Goal: Task Accomplishment & Management: Complete application form

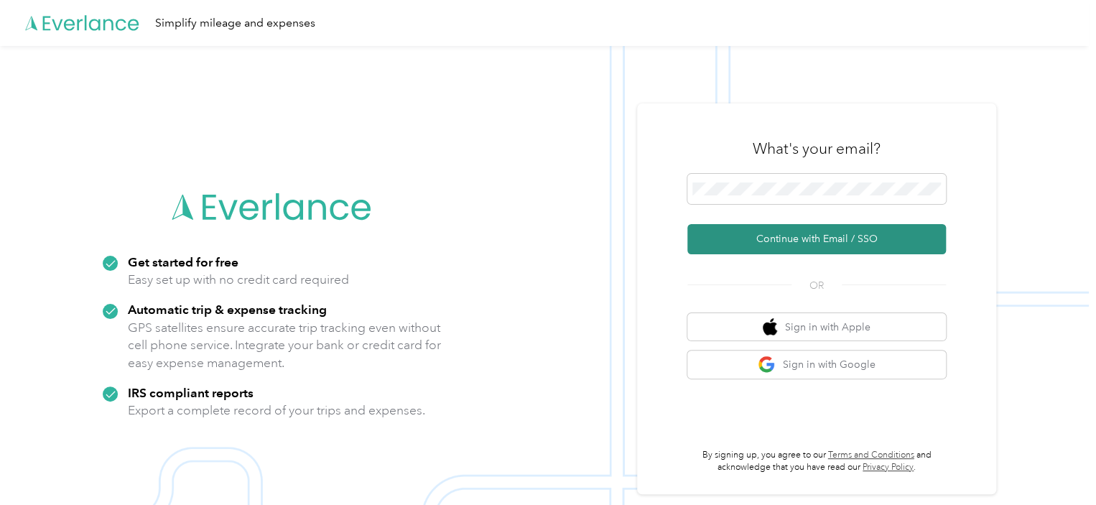
click at [793, 234] on button "Continue with Email / SSO" at bounding box center [816, 239] width 259 height 30
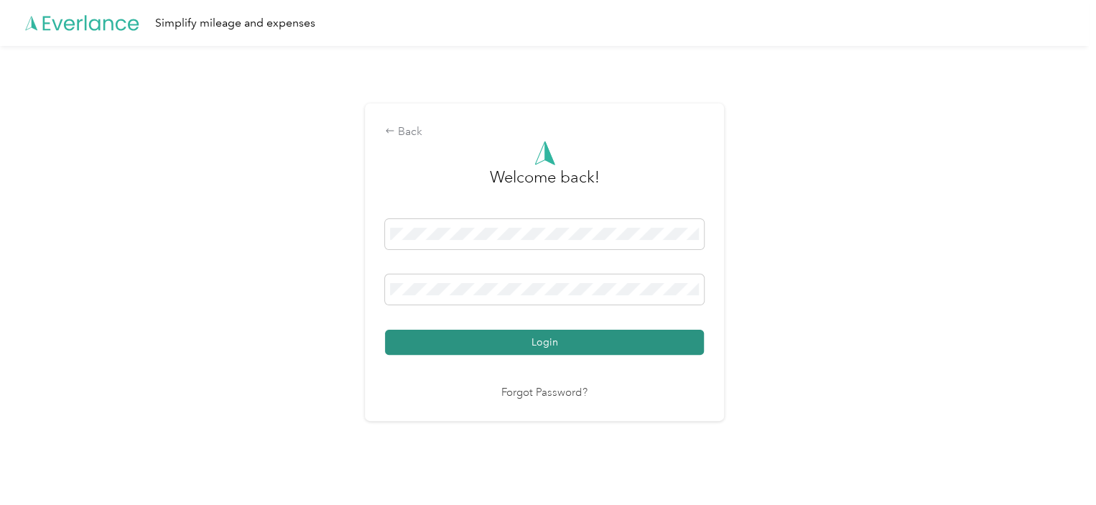
click at [544, 344] on button "Login" at bounding box center [544, 342] width 319 height 25
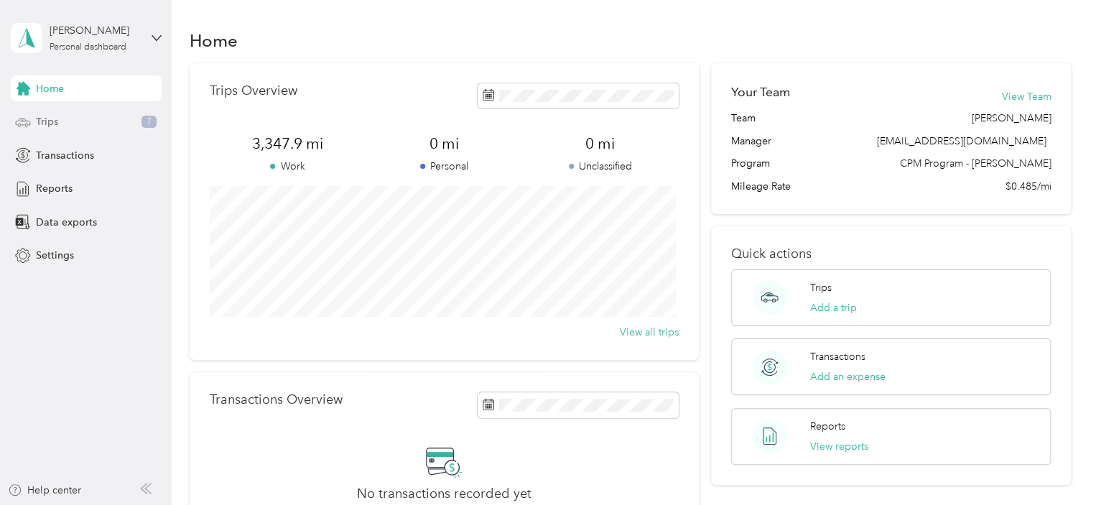
click at [51, 122] on span "Trips" at bounding box center [47, 121] width 22 height 15
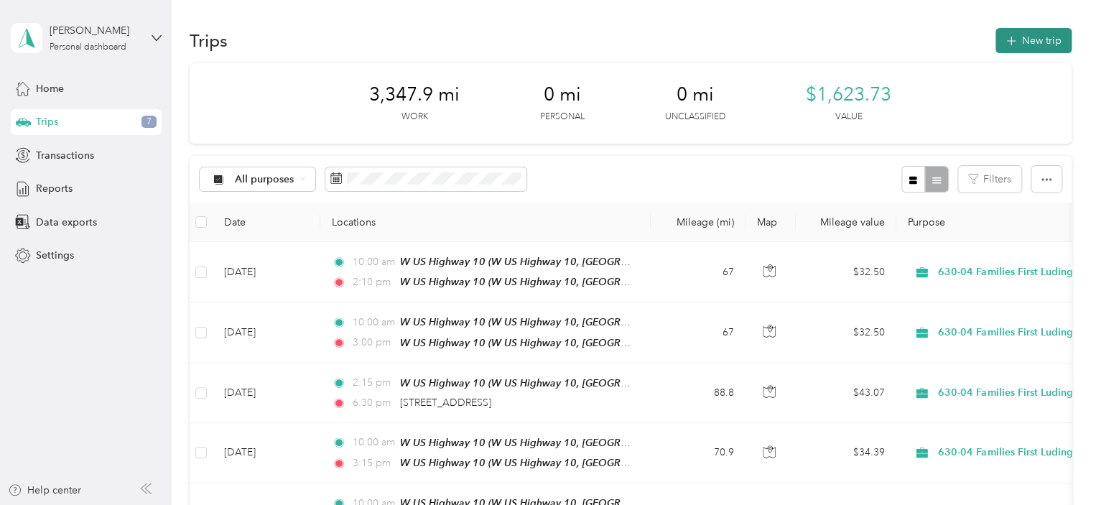
click at [1026, 30] on button "New trip" at bounding box center [1034, 40] width 76 height 25
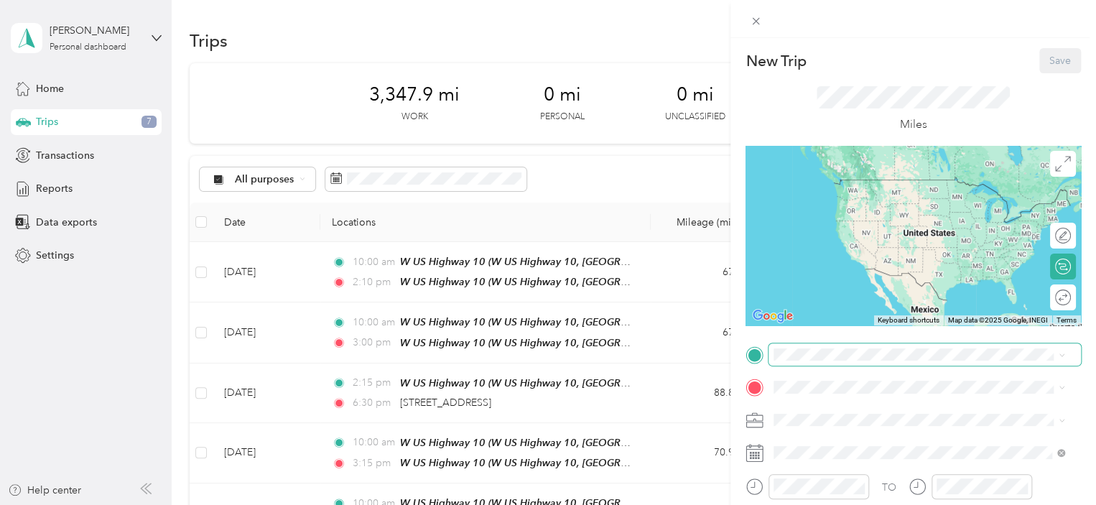
click at [833, 347] on span at bounding box center [925, 354] width 312 height 23
click at [878, 184] on strong "W US Highway 10" at bounding box center [892, 181] width 85 height 13
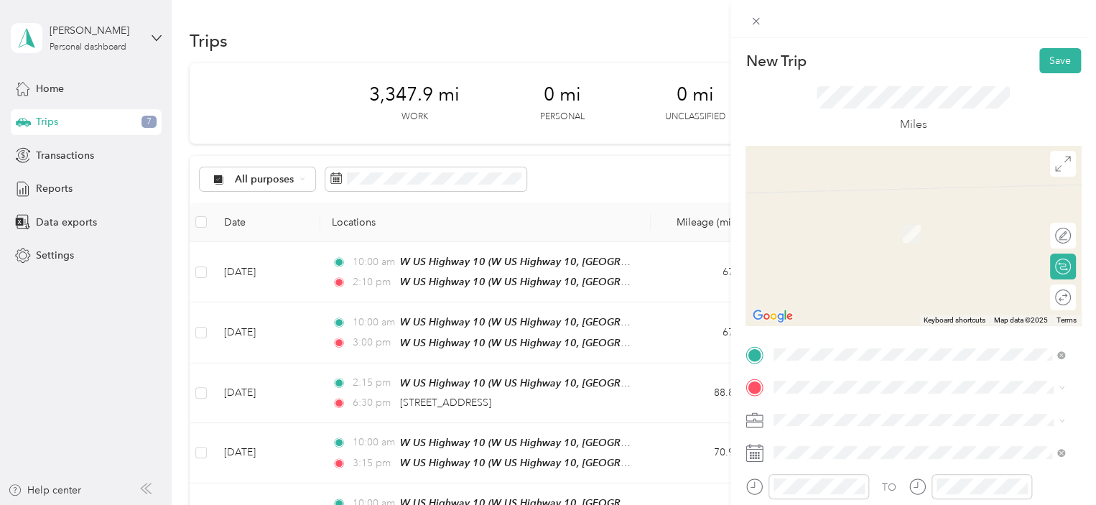
click at [870, 221] on li "[STREET_ADDRESS][PERSON_NAME][US_STATE]" at bounding box center [919, 206] width 301 height 29
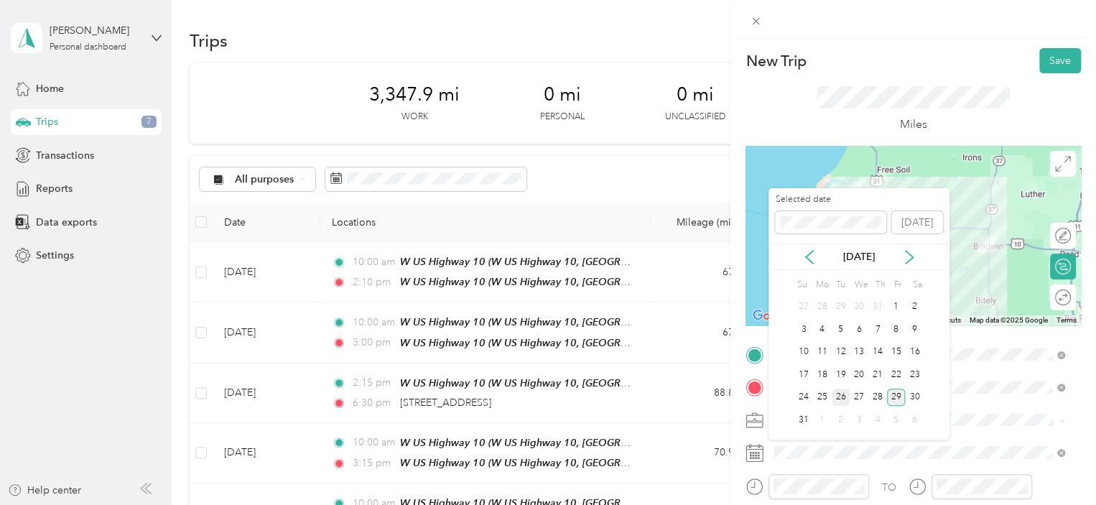
click at [837, 399] on div "26" at bounding box center [841, 398] width 19 height 18
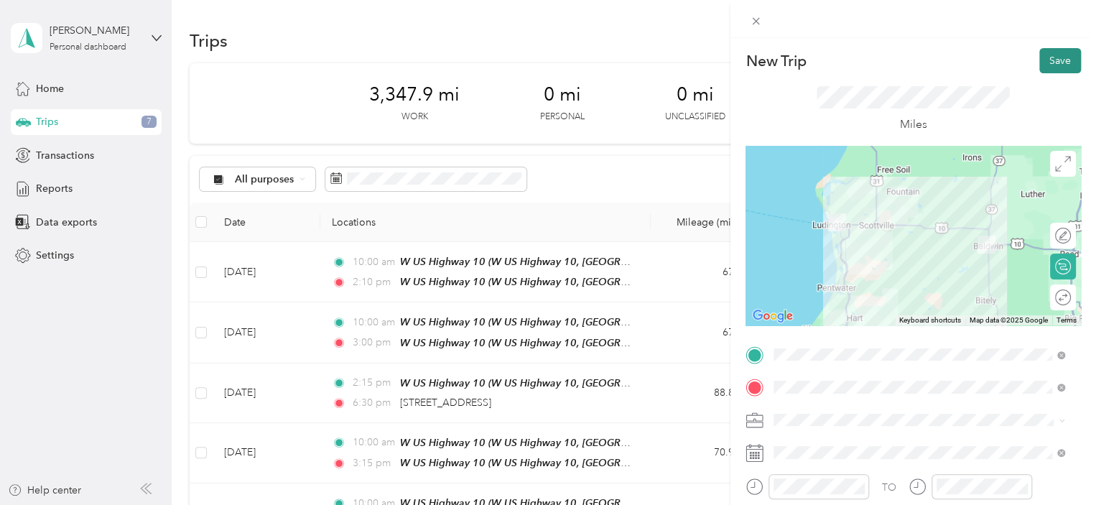
click at [1057, 63] on button "Save" at bounding box center [1060, 60] width 42 height 25
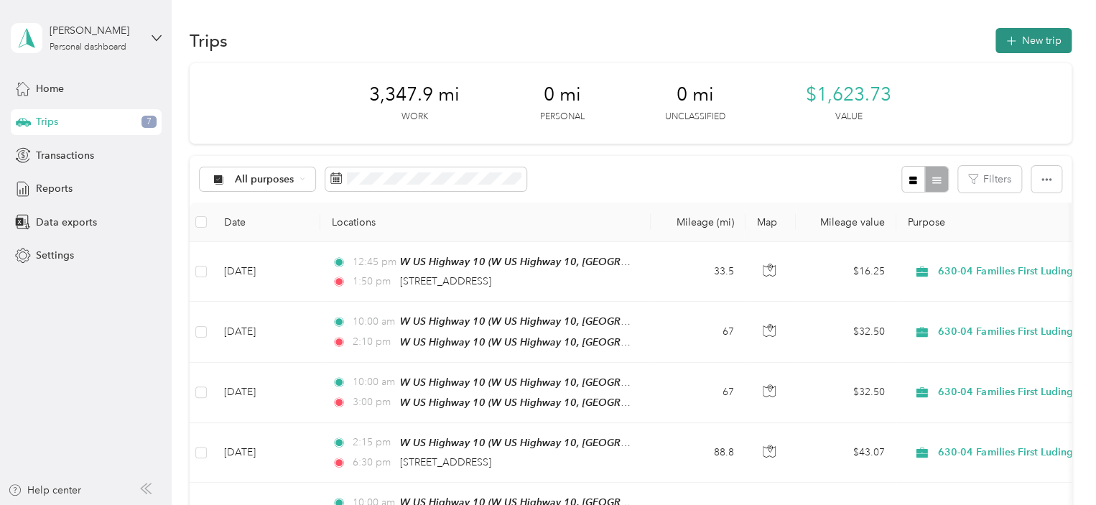
click at [1044, 32] on button "New trip" at bounding box center [1034, 40] width 76 height 25
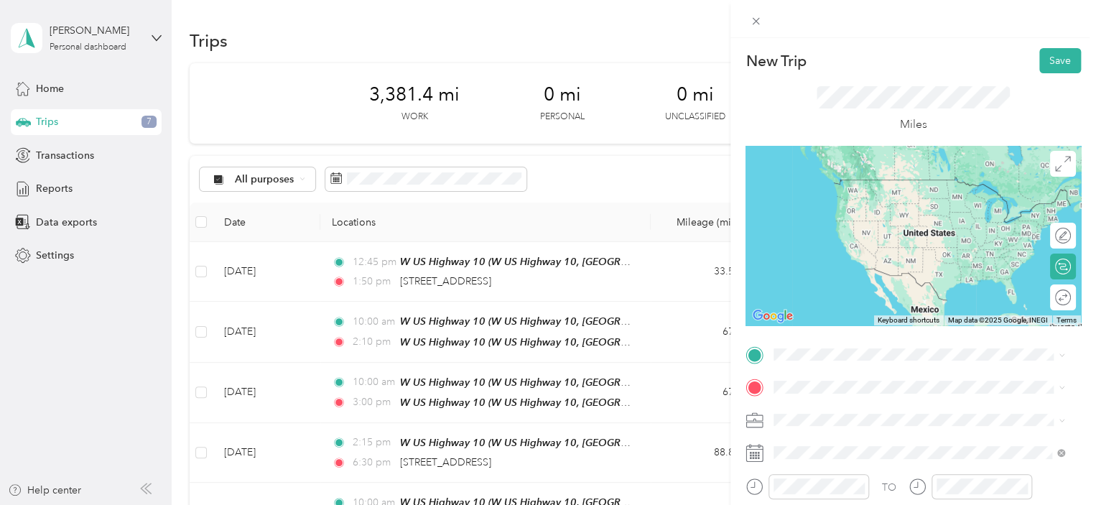
click at [894, 179] on span "[STREET_ADDRESS][PERSON_NAME][US_STATE]" at bounding box center [912, 172] width 223 height 13
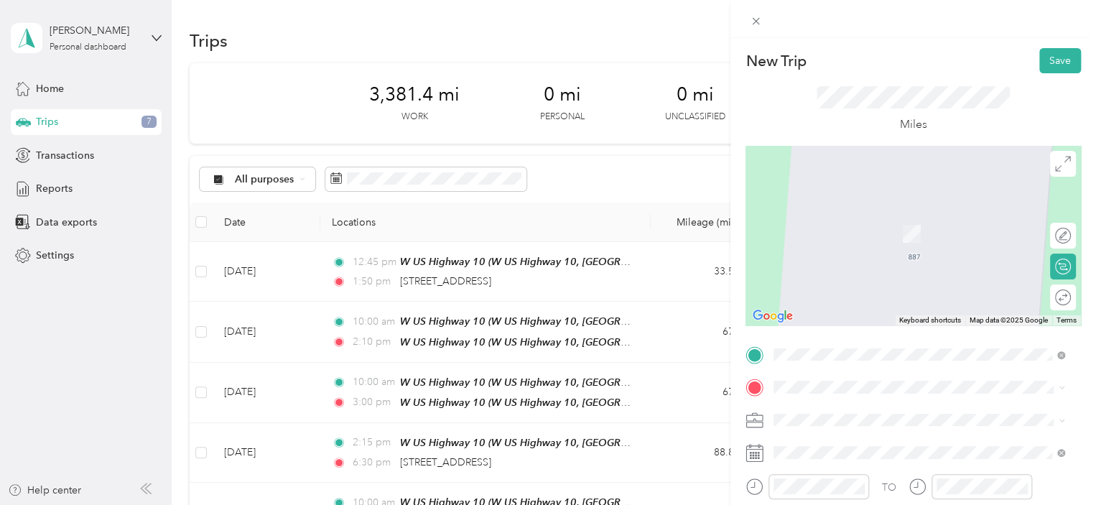
click at [891, 211] on span "[STREET_ADDRESS][PERSON_NAME][US_STATE]" at bounding box center [912, 204] width 223 height 13
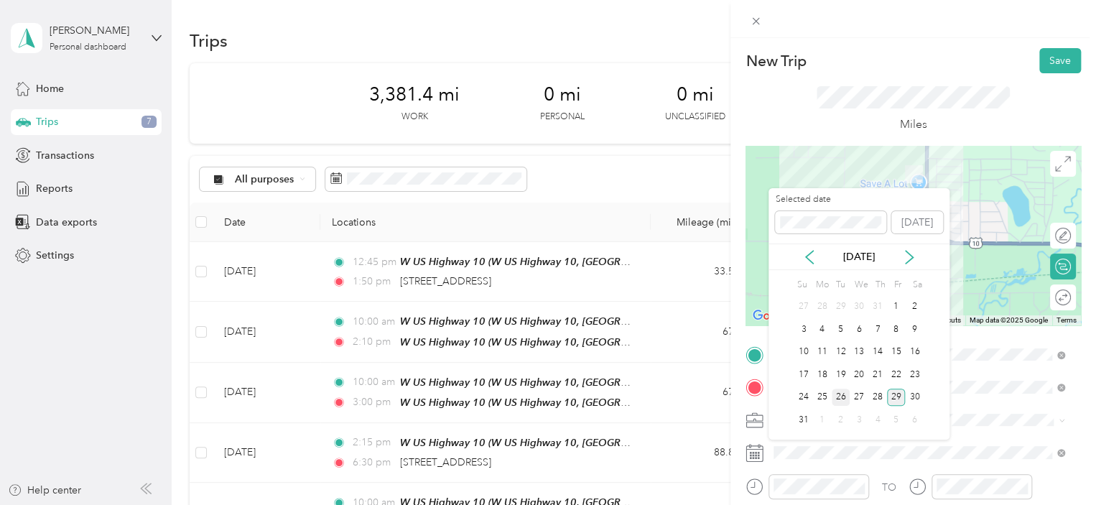
click at [841, 393] on div "26" at bounding box center [841, 398] width 19 height 18
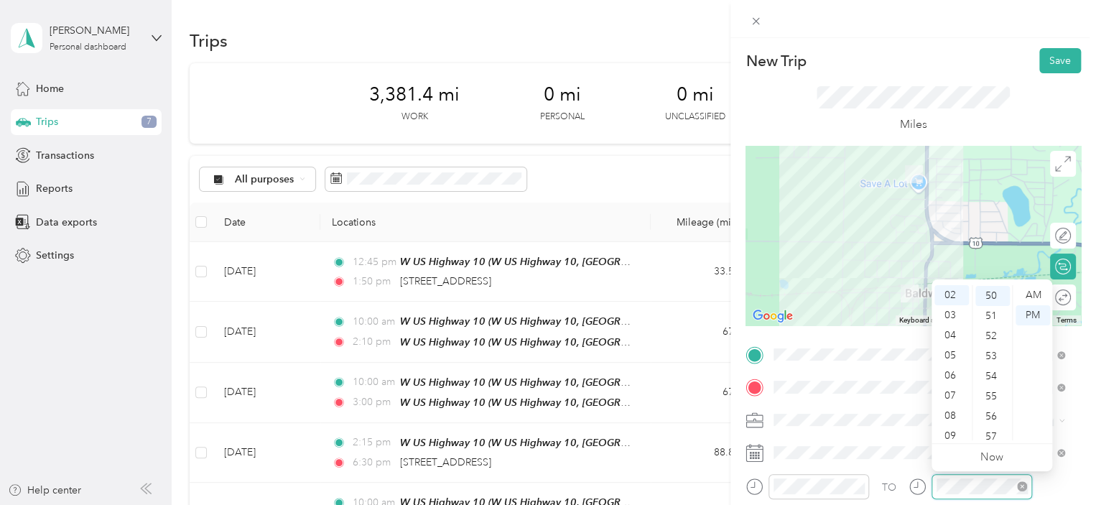
scroll to position [1006, 0]
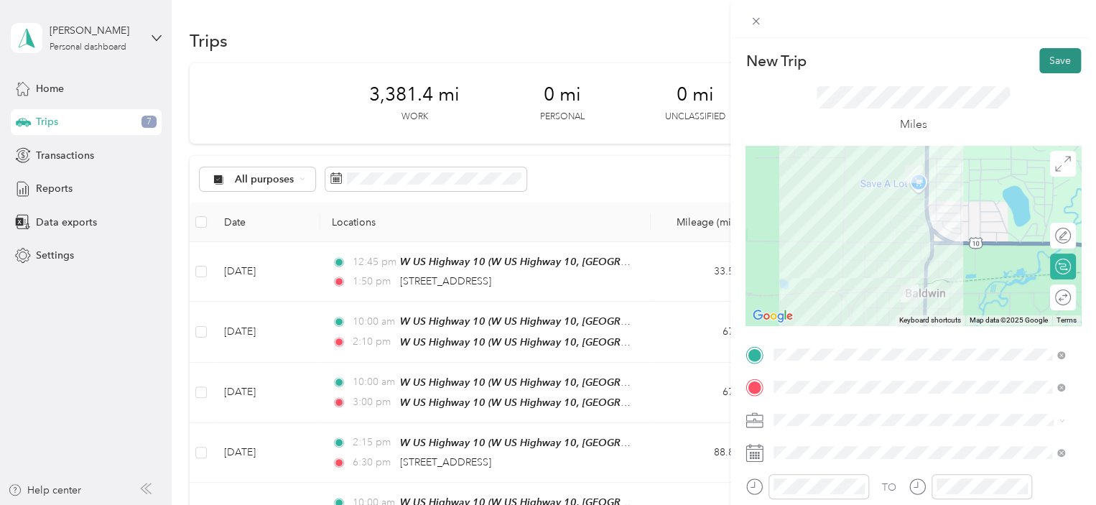
click at [1049, 62] on button "Save" at bounding box center [1060, 60] width 42 height 25
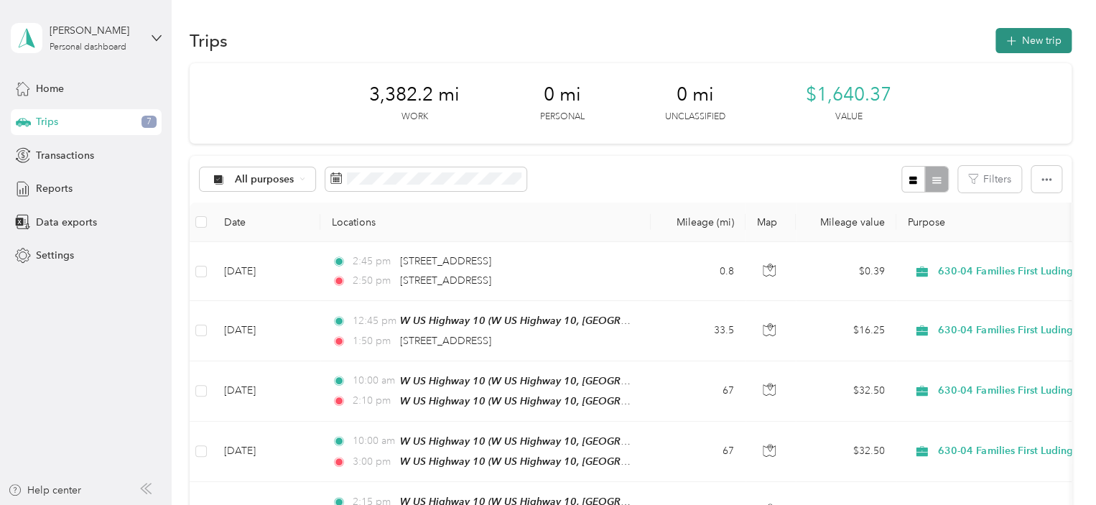
click at [1023, 47] on button "New trip" at bounding box center [1034, 40] width 76 height 25
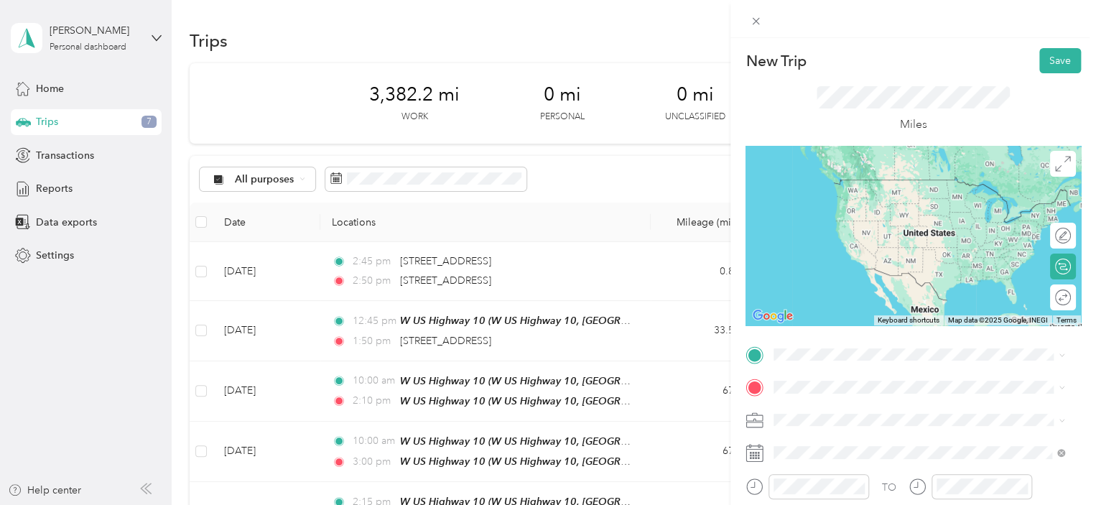
click at [856, 238] on span "[STREET_ADDRESS][PERSON_NAME][US_STATE]" at bounding box center [912, 232] width 223 height 13
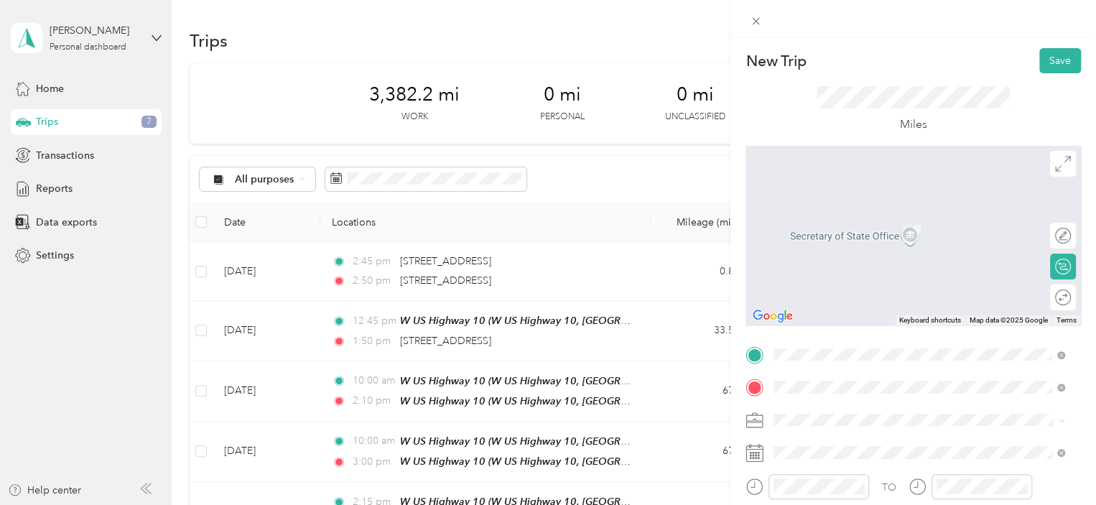
click at [830, 219] on span "[STREET_ADDRESS][PERSON_NAME][US_STATE]" at bounding box center [912, 212] width 223 height 13
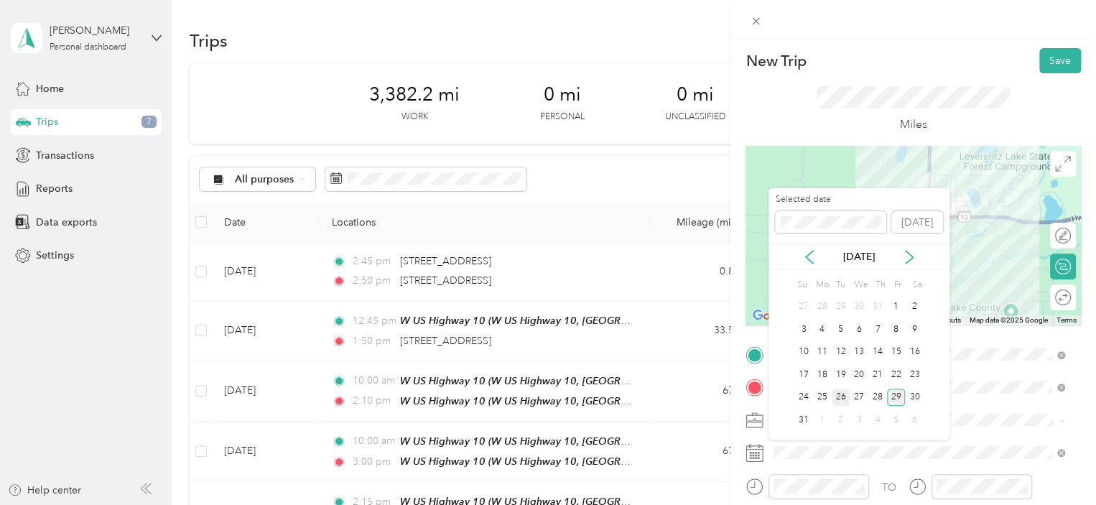
click at [839, 399] on div "26" at bounding box center [841, 398] width 19 height 18
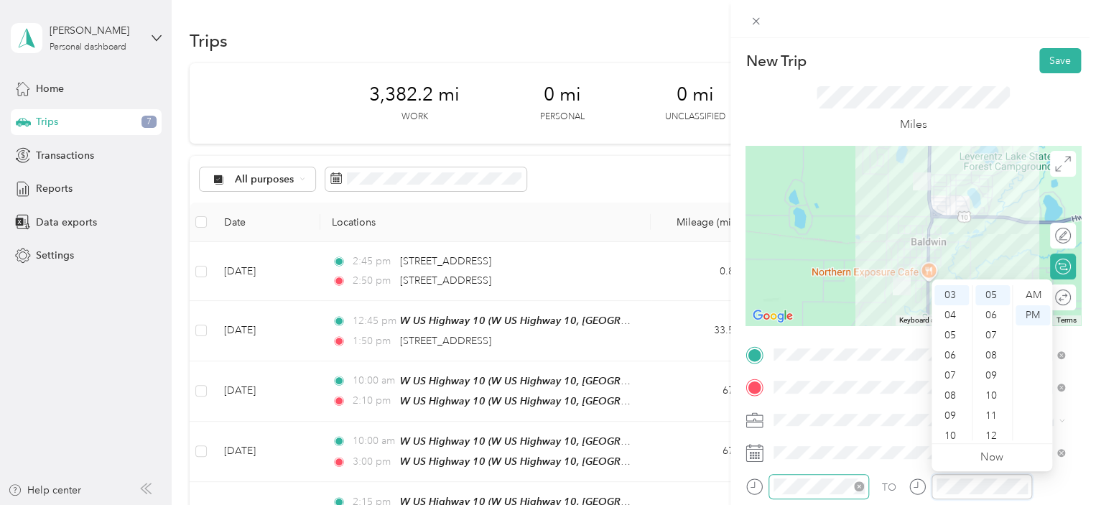
scroll to position [101, 0]
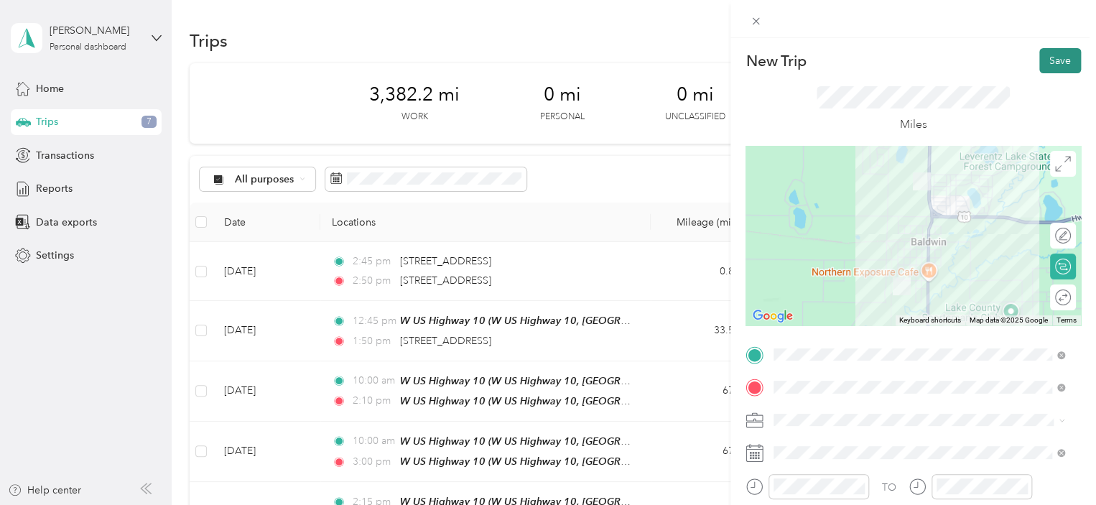
click at [1041, 54] on button "Save" at bounding box center [1060, 60] width 42 height 25
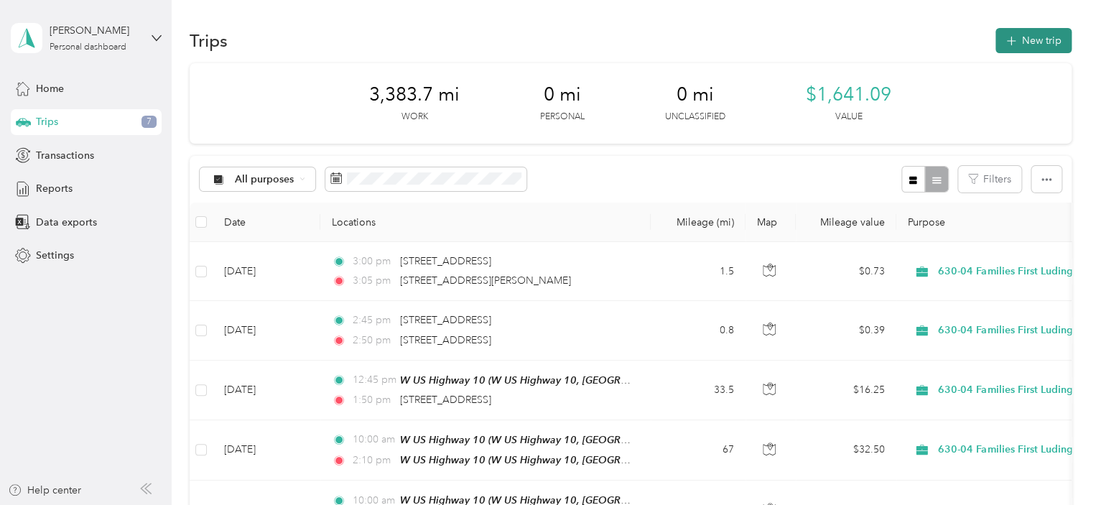
click at [1041, 40] on button "New trip" at bounding box center [1034, 40] width 76 height 25
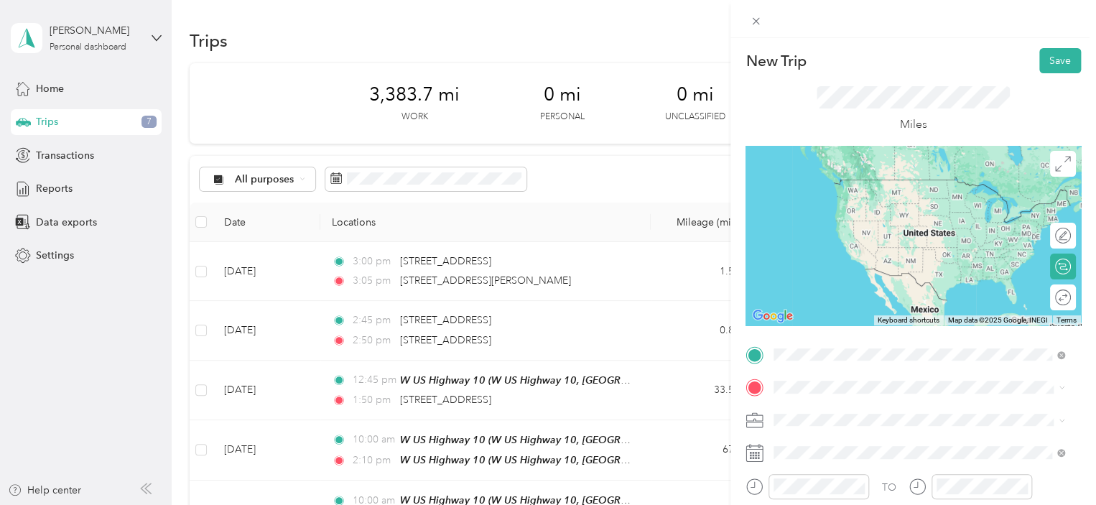
click at [852, 173] on span "[STREET_ADDRESS][PERSON_NAME][US_STATE]" at bounding box center [912, 179] width 223 height 13
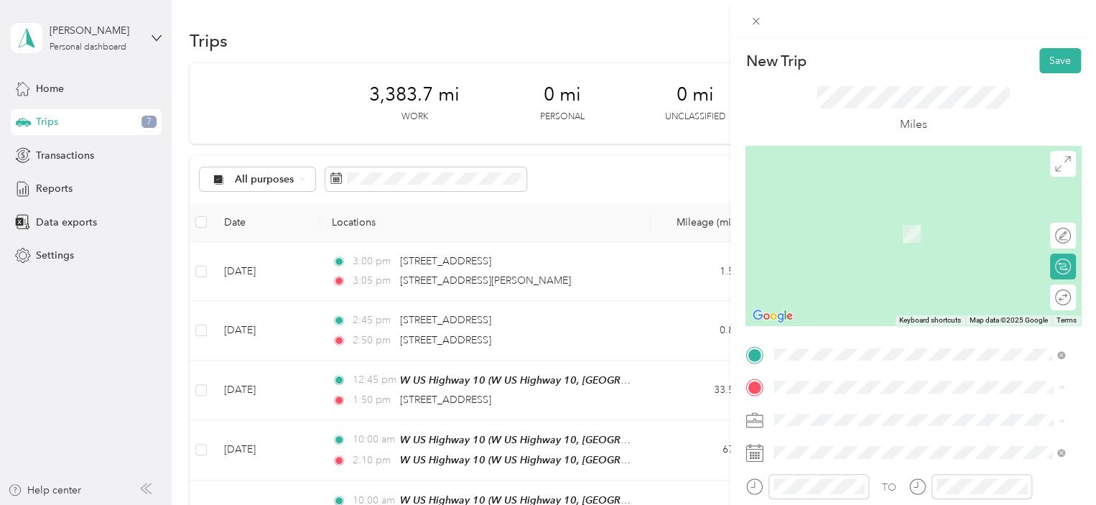
click at [838, 237] on span "[STREET_ADDRESS][US_STATE][PERSON_NAME][US_STATE]" at bounding box center [930, 233] width 259 height 25
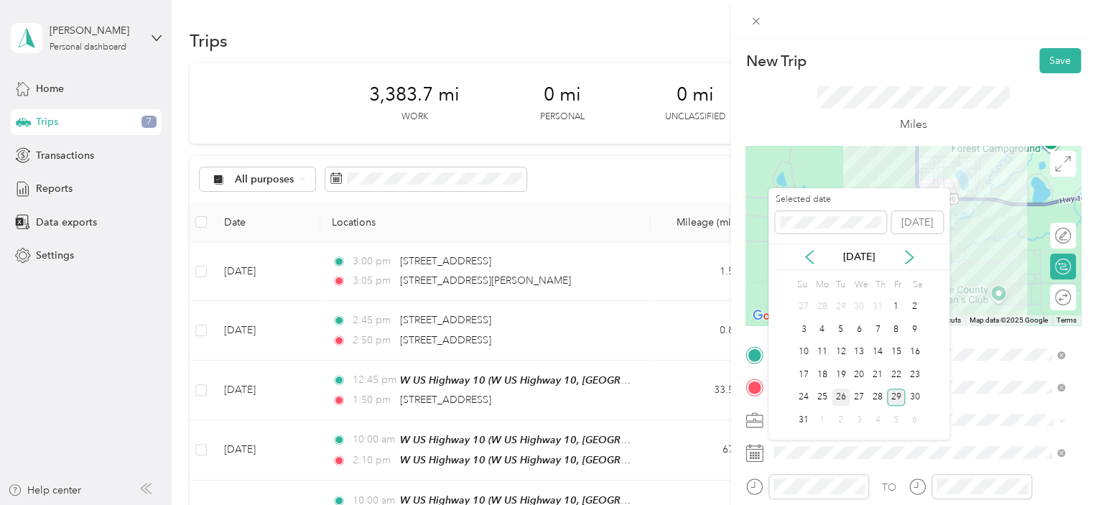
click at [840, 398] on div "26" at bounding box center [841, 398] width 19 height 18
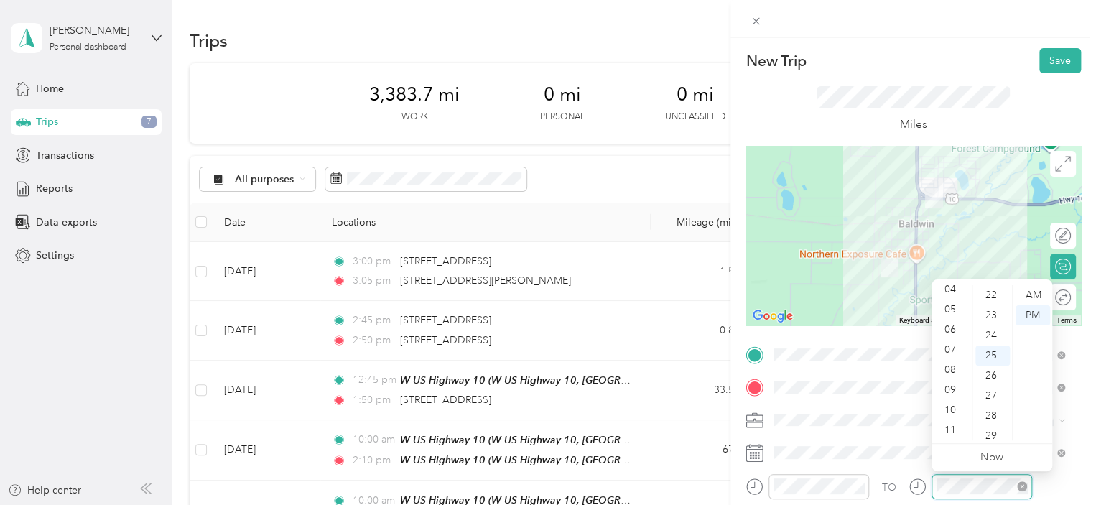
scroll to position [503, 0]
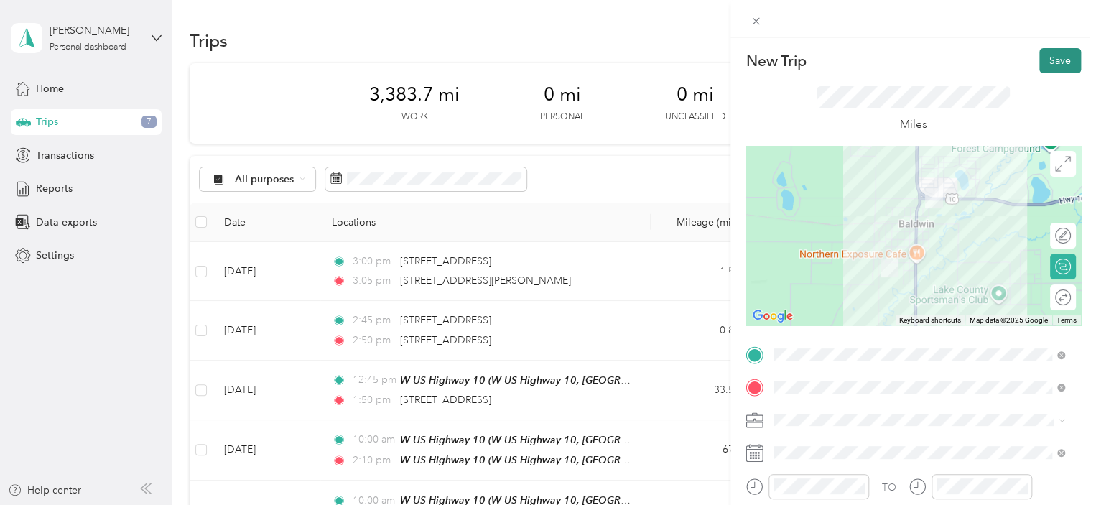
click at [1054, 60] on button "Save" at bounding box center [1060, 60] width 42 height 25
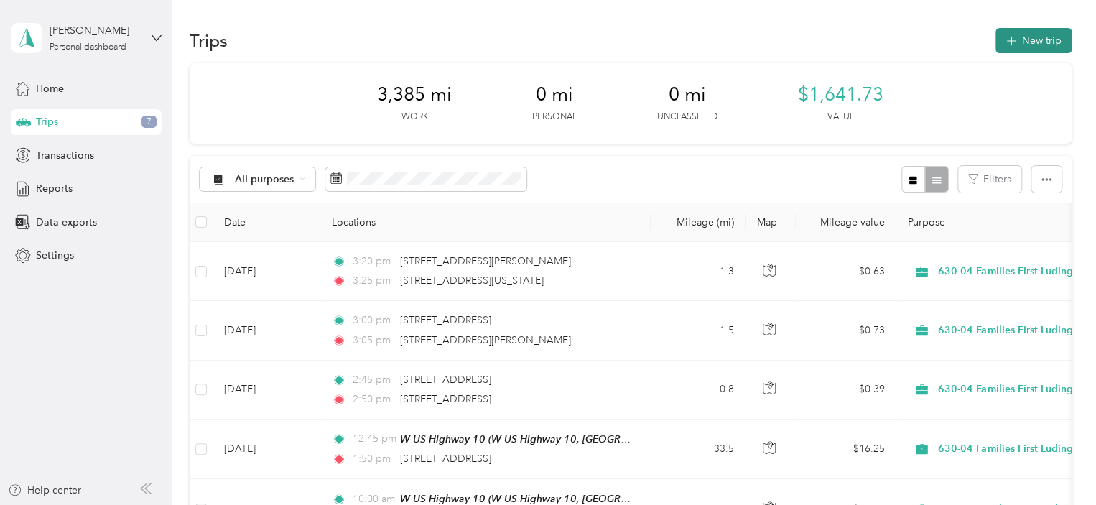
click at [1024, 37] on button "New trip" at bounding box center [1034, 40] width 76 height 25
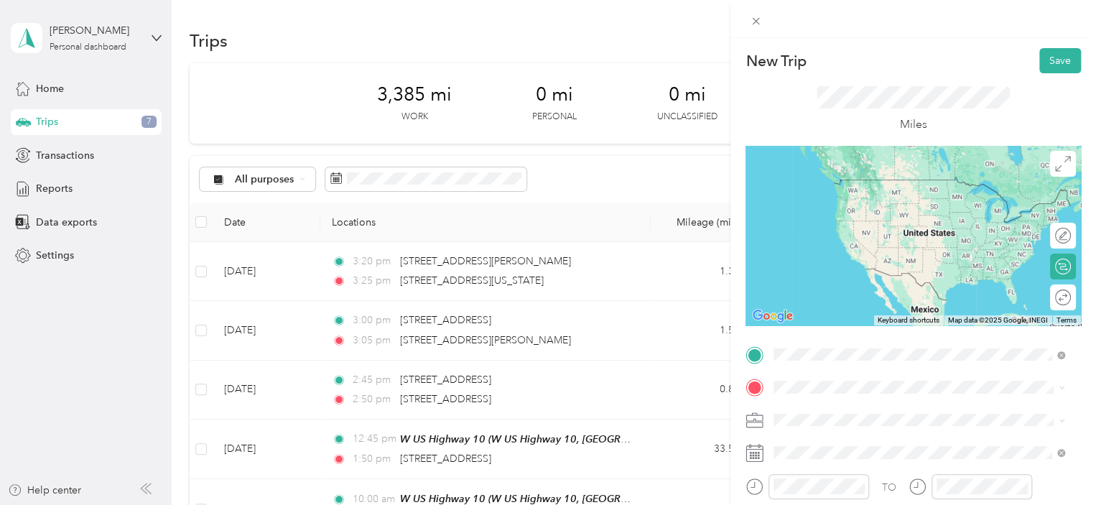
click at [853, 197] on span "[STREET_ADDRESS][US_STATE][PERSON_NAME][US_STATE]" at bounding box center [930, 200] width 259 height 25
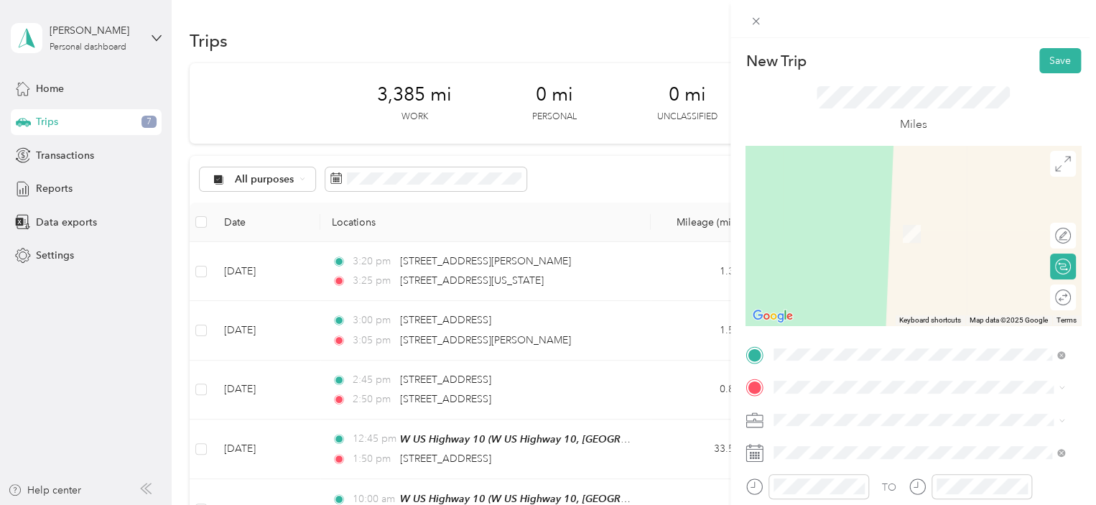
click at [891, 211] on span "[STREET_ADDRESS][PERSON_NAME][US_STATE]" at bounding box center [912, 204] width 223 height 13
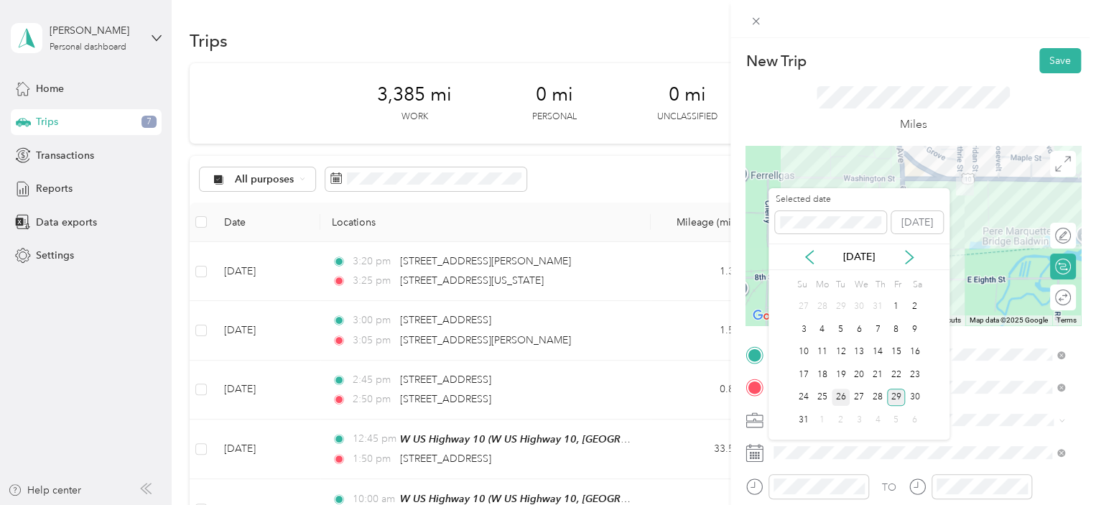
click at [847, 400] on div "26" at bounding box center [841, 398] width 19 height 18
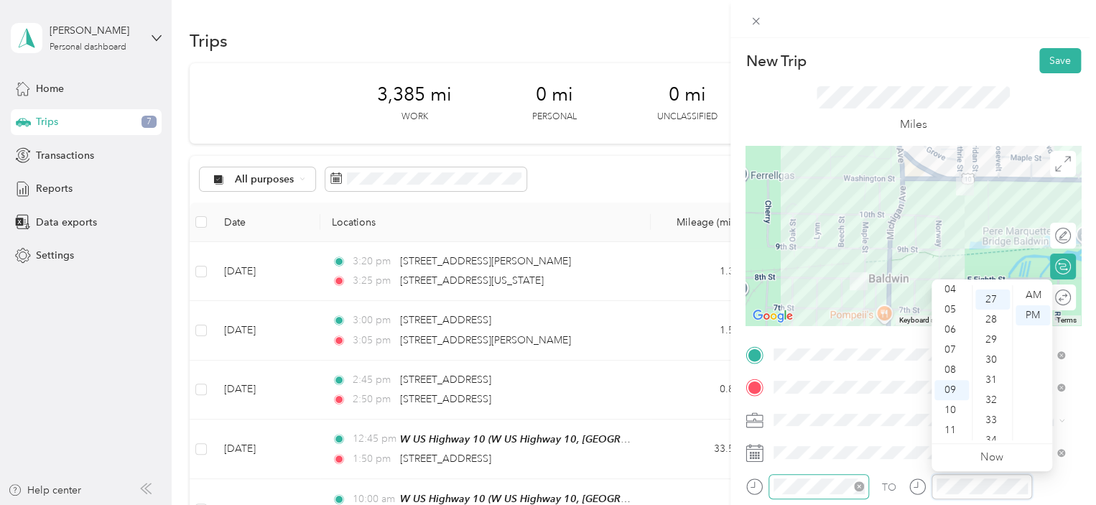
scroll to position [543, 0]
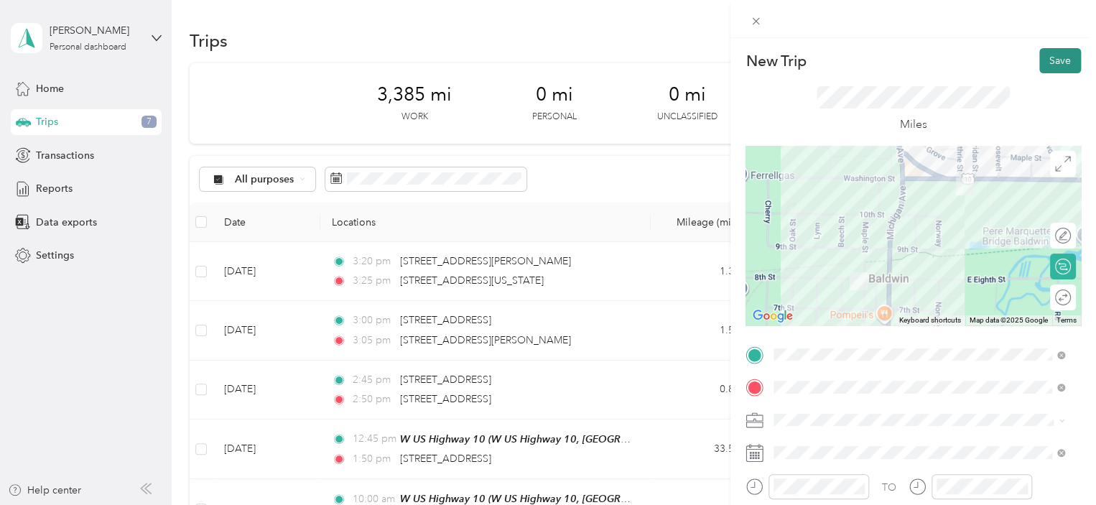
click at [1045, 64] on button "Save" at bounding box center [1060, 60] width 42 height 25
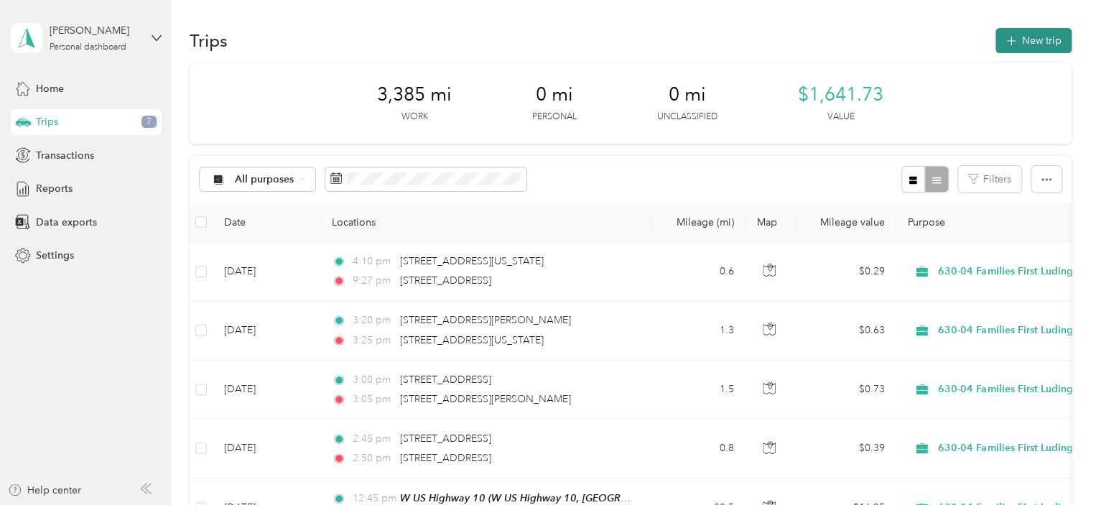
click at [1031, 45] on button "New trip" at bounding box center [1034, 40] width 76 height 25
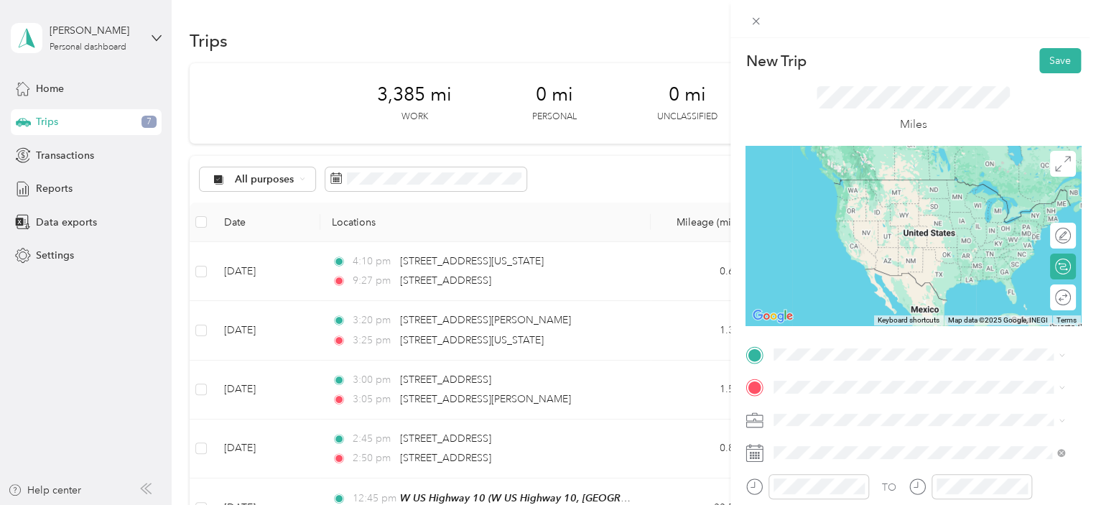
click at [866, 180] on span "[STREET_ADDRESS][PERSON_NAME][US_STATE]" at bounding box center [912, 173] width 223 height 13
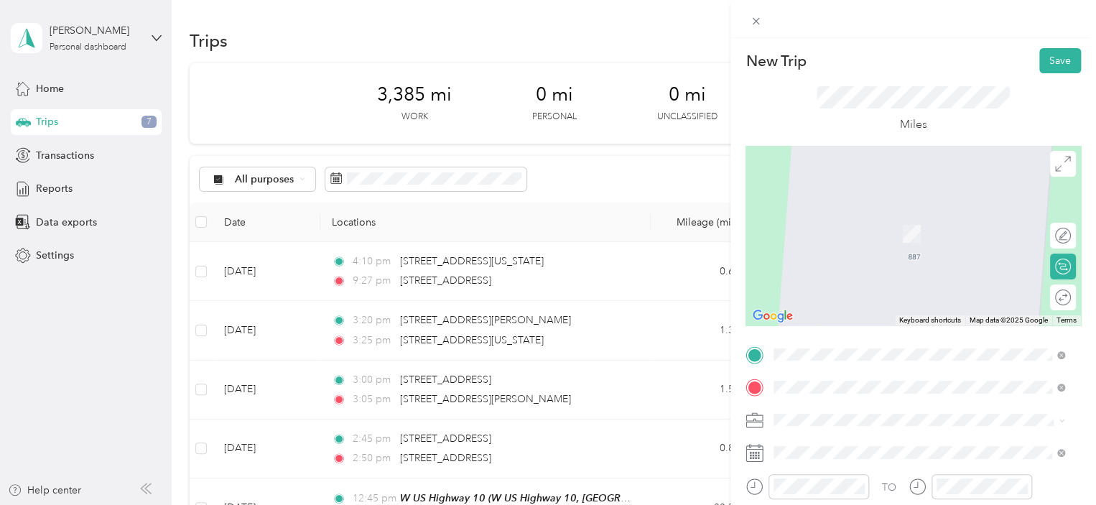
click at [898, 234] on span "W US Highway 10, 49431, [GEOGRAPHIC_DATA], [US_STATE], [GEOGRAPHIC_DATA]" at bounding box center [915, 246] width 228 height 27
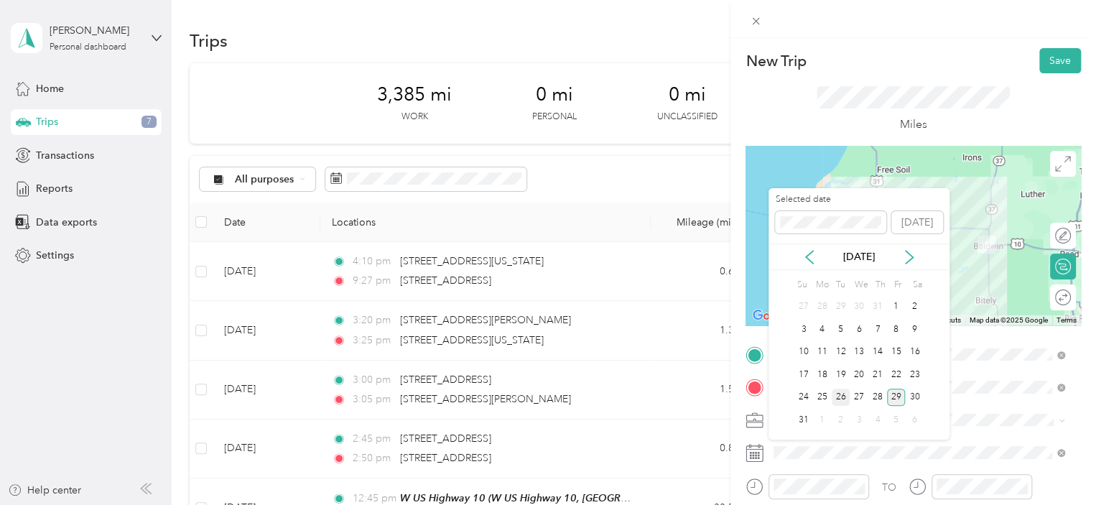
click at [836, 398] on div "26" at bounding box center [841, 398] width 19 height 18
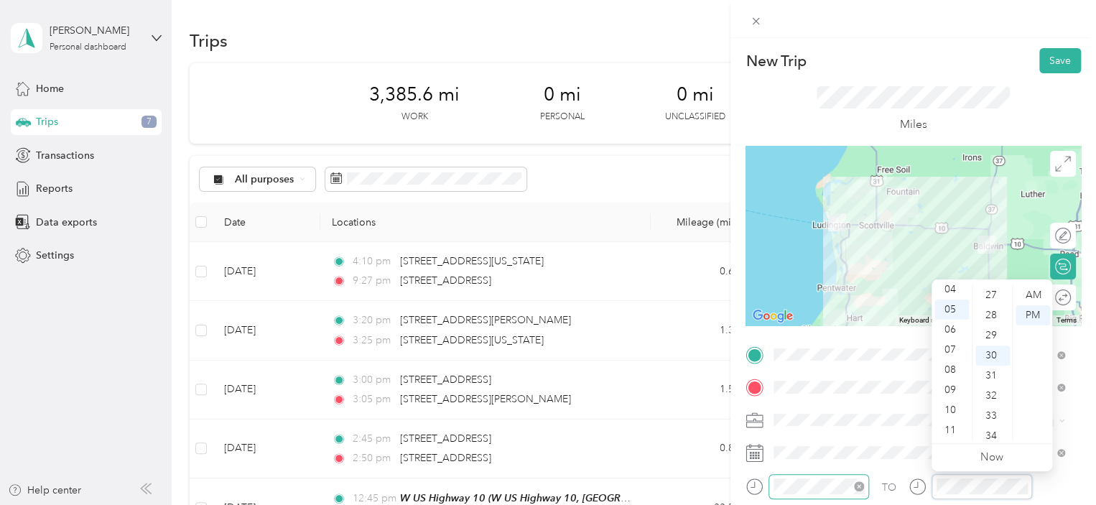
scroll to position [603, 0]
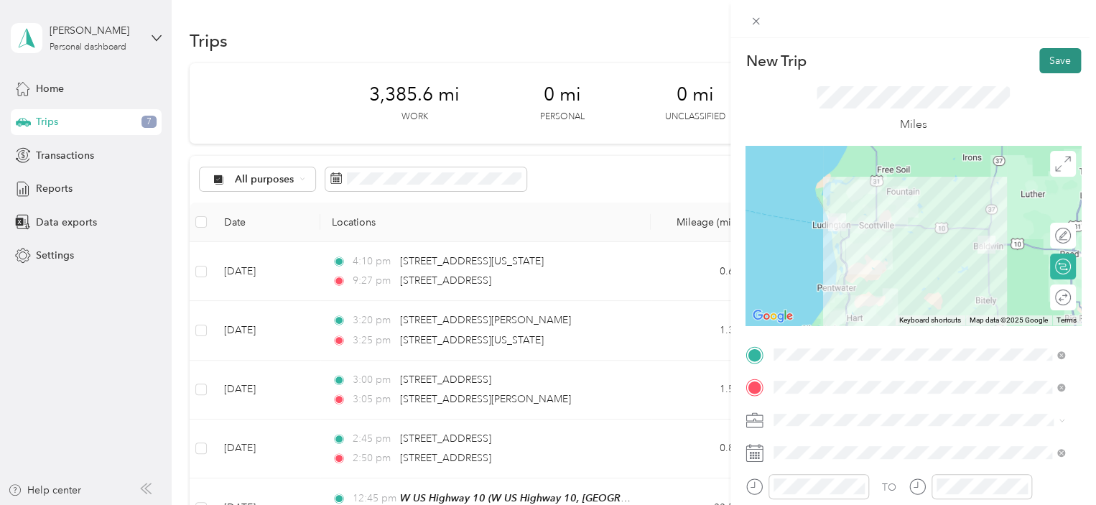
click at [1047, 53] on button "Save" at bounding box center [1060, 60] width 42 height 25
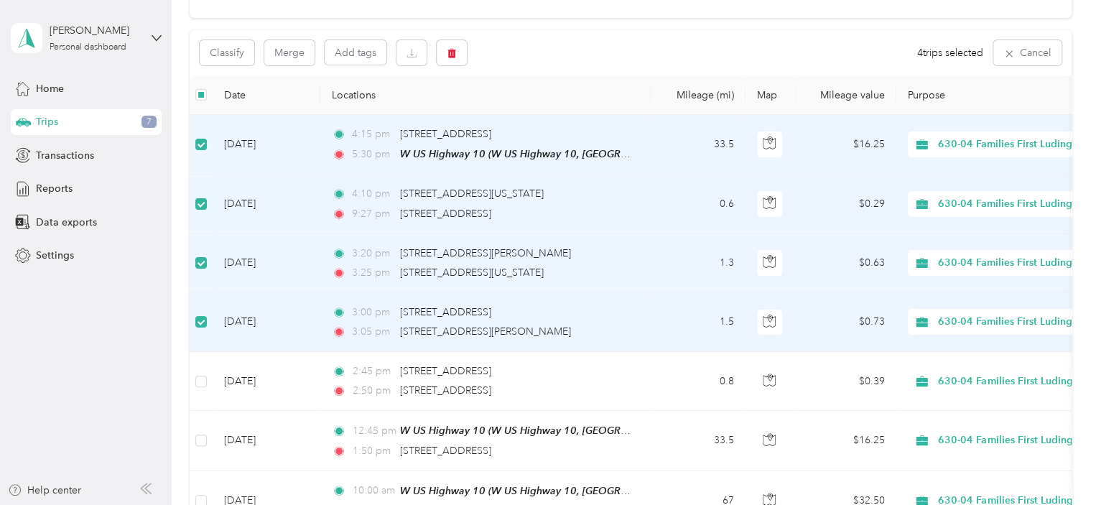
scroll to position [131, 0]
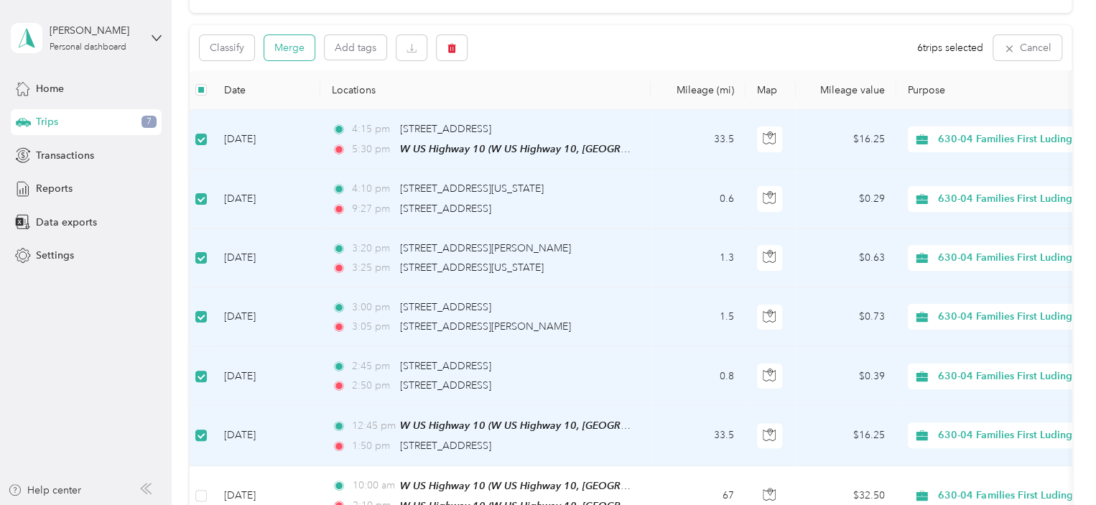
click at [294, 51] on button "Merge" at bounding box center [289, 47] width 50 height 25
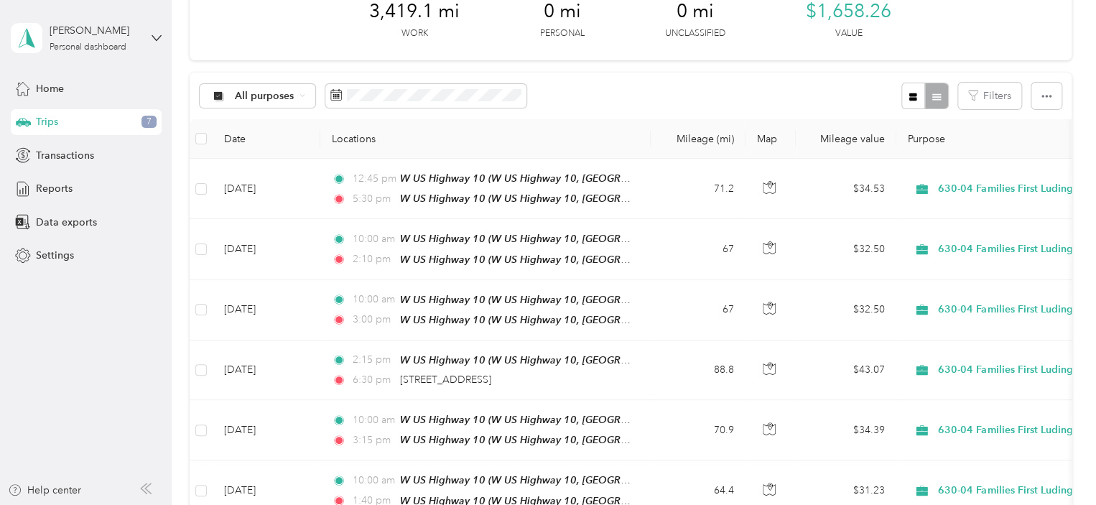
scroll to position [0, 0]
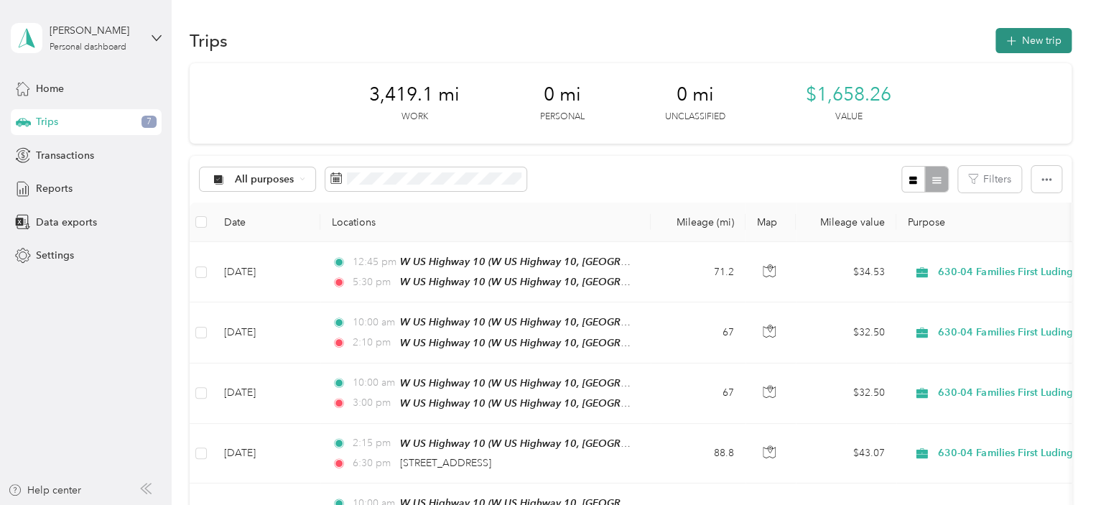
click at [1034, 40] on button "New trip" at bounding box center [1034, 40] width 76 height 25
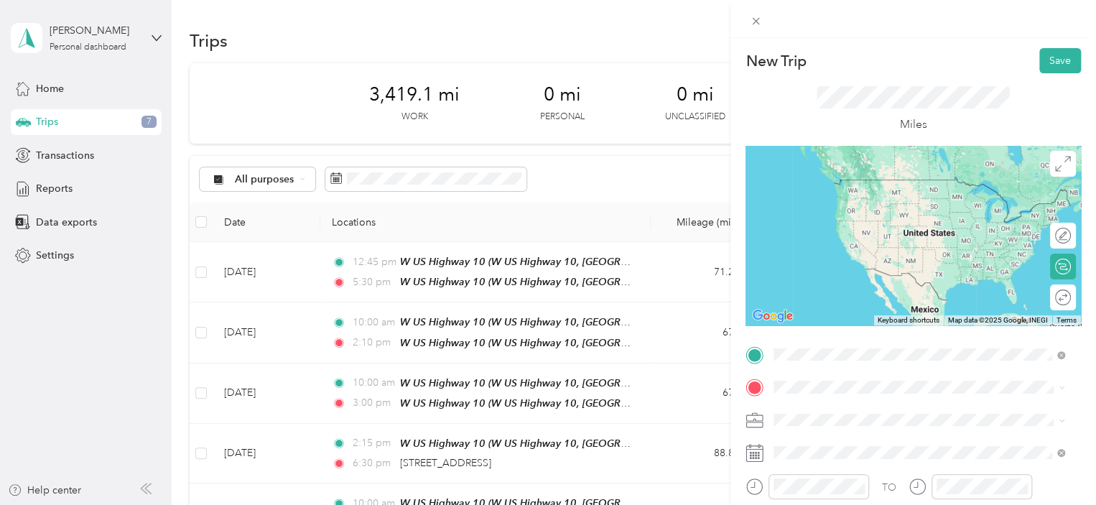
click at [904, 223] on li "TEAM W US Highway [GEOGRAPHIC_DATA], [US_STATE], [GEOGRAPHIC_DATA]" at bounding box center [919, 203] width 301 height 65
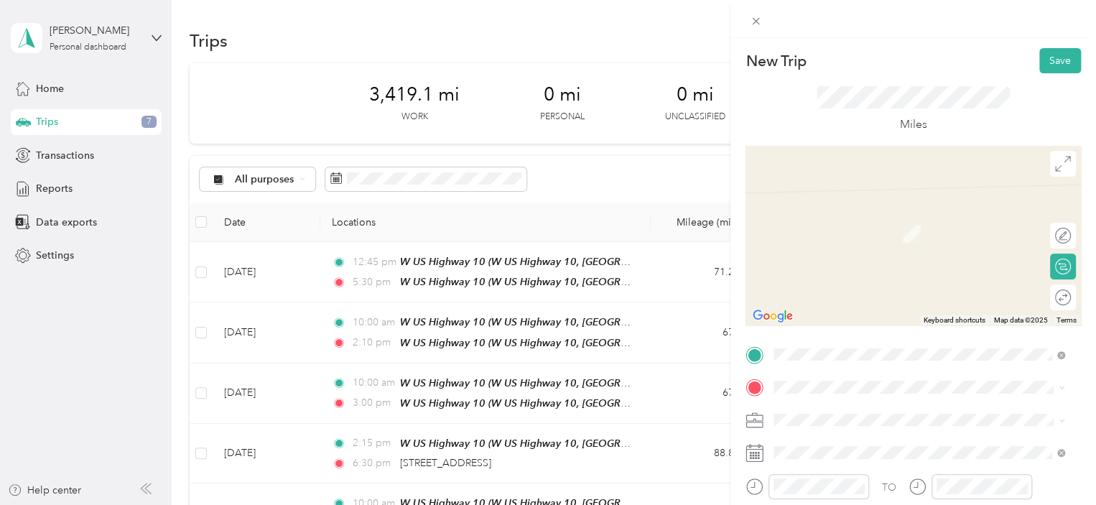
click at [873, 215] on span "[STREET_ADDRESS][PERSON_NAME][US_STATE]" at bounding box center [912, 208] width 223 height 13
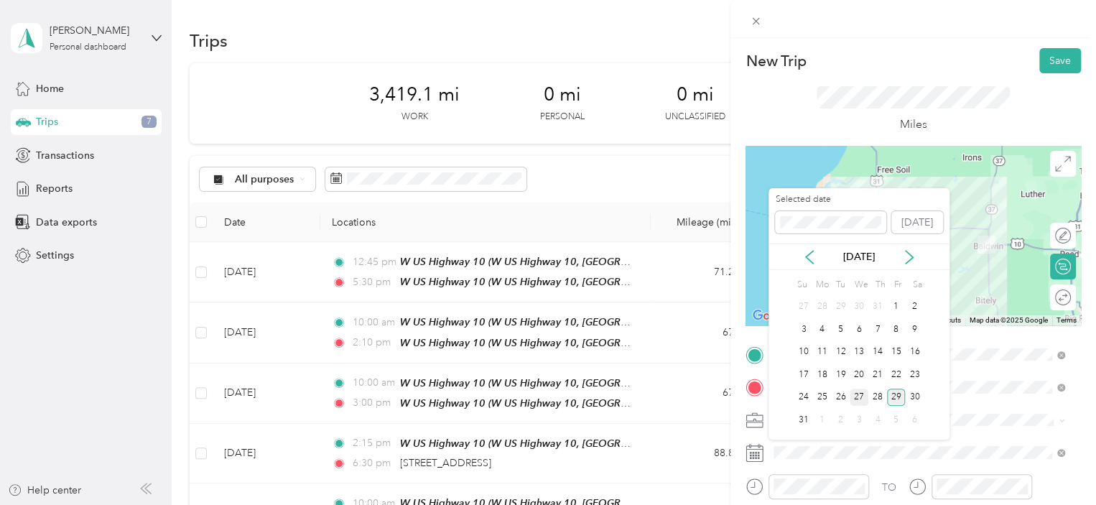
click at [858, 396] on div "27" at bounding box center [859, 398] width 19 height 18
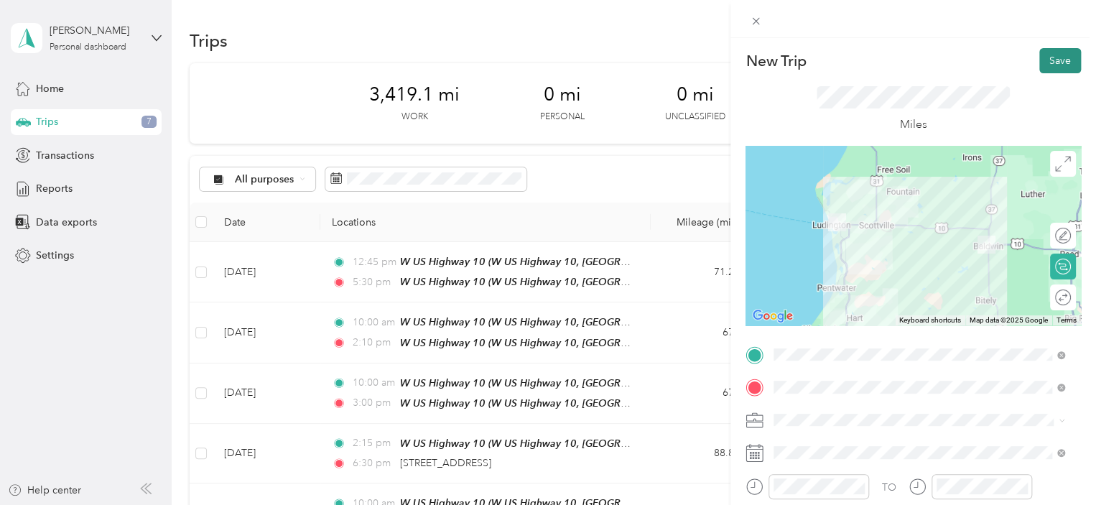
click at [1051, 60] on button "Save" at bounding box center [1060, 60] width 42 height 25
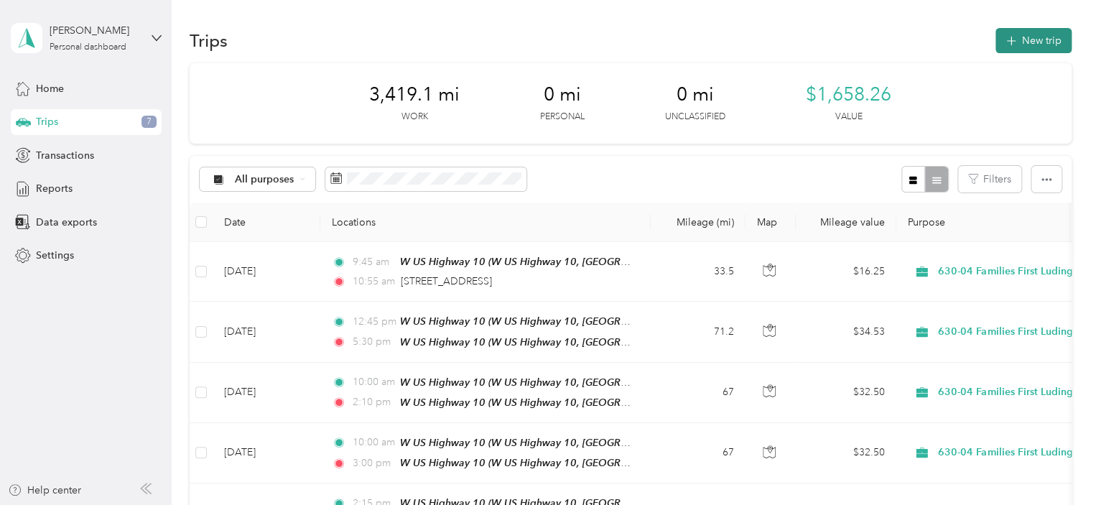
click at [1052, 49] on button "New trip" at bounding box center [1034, 40] width 76 height 25
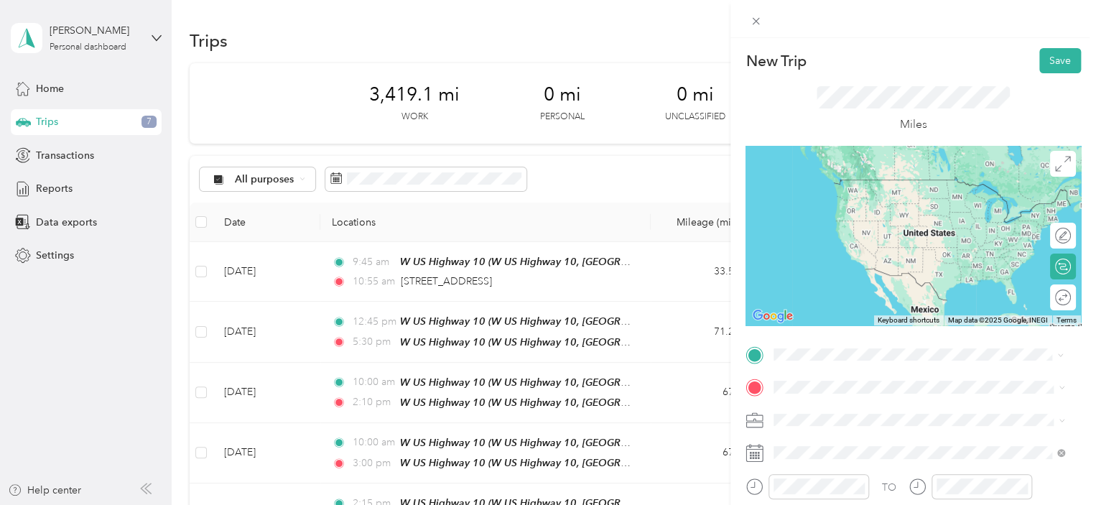
click at [914, 172] on div "[STREET_ADDRESS][PERSON_NAME][US_STATE]" at bounding box center [919, 180] width 281 height 19
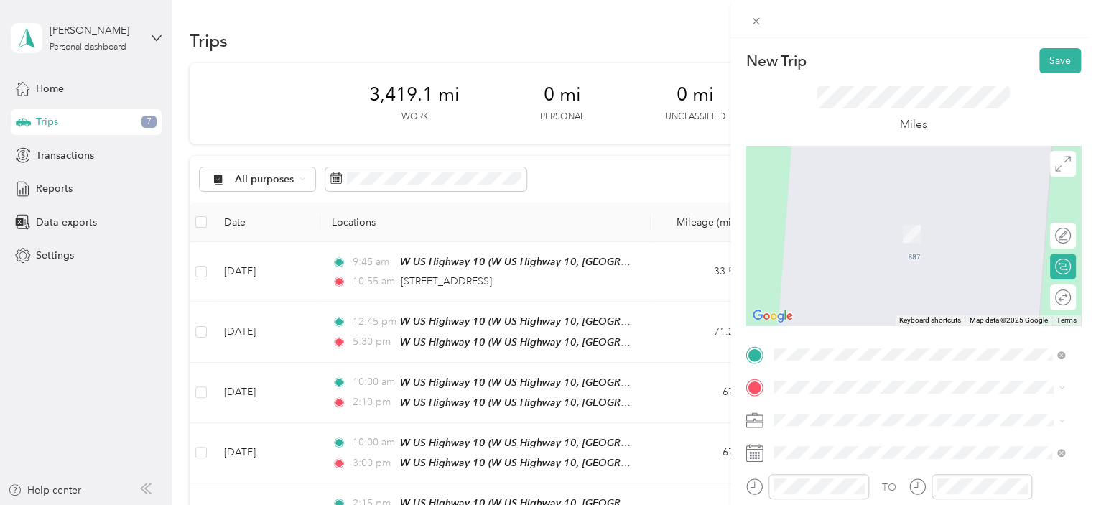
click at [859, 217] on span "[STREET_ADDRESS][PERSON_NAME][US_STATE]" at bounding box center [912, 211] width 223 height 13
click at [880, 259] on span "[GEOGRAPHIC_DATA][PERSON_NAME][US_STATE], [GEOGRAPHIC_DATA]" at bounding box center [930, 263] width 259 height 25
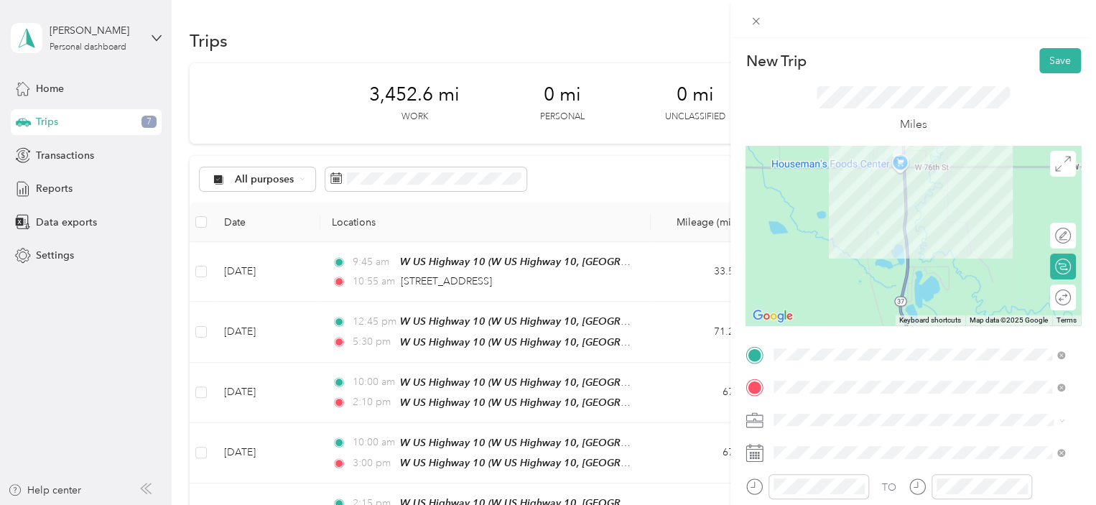
click at [866, 225] on div "South M 37 [GEOGRAPHIC_DATA], [US_STATE] 49304, [GEOGRAPHIC_DATA]" at bounding box center [919, 221] width 281 height 43
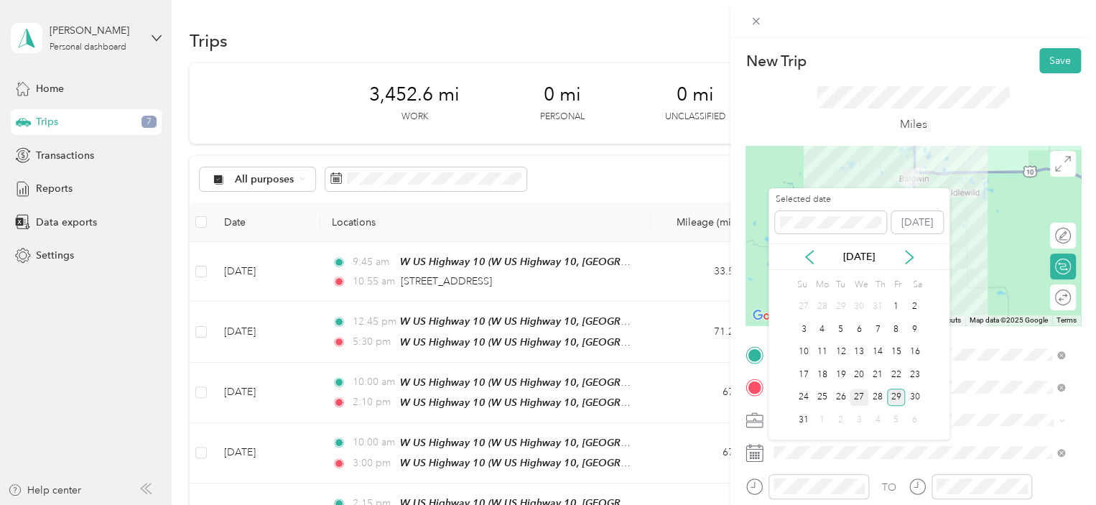
click at [857, 403] on div "27" at bounding box center [859, 398] width 19 height 18
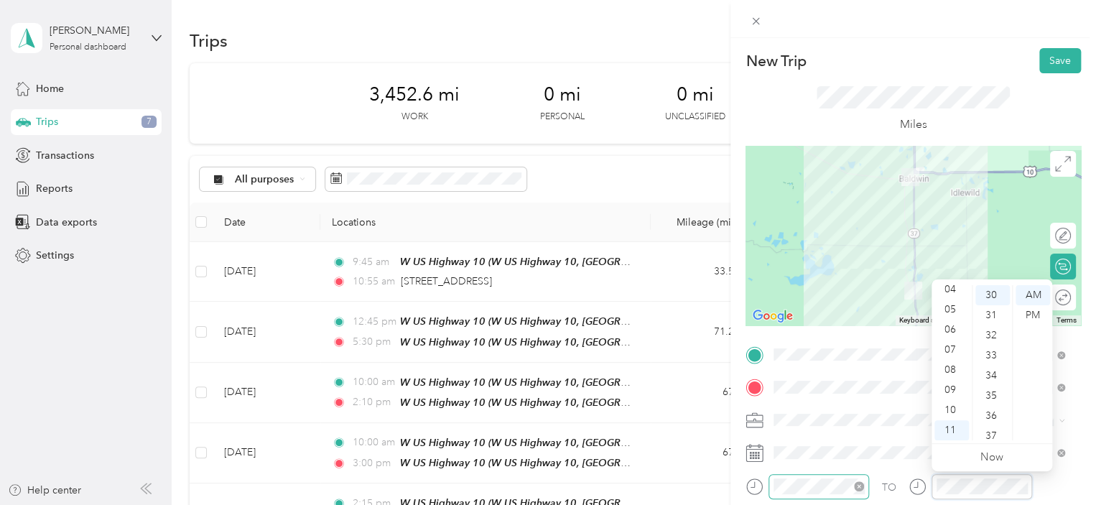
scroll to position [603, 0]
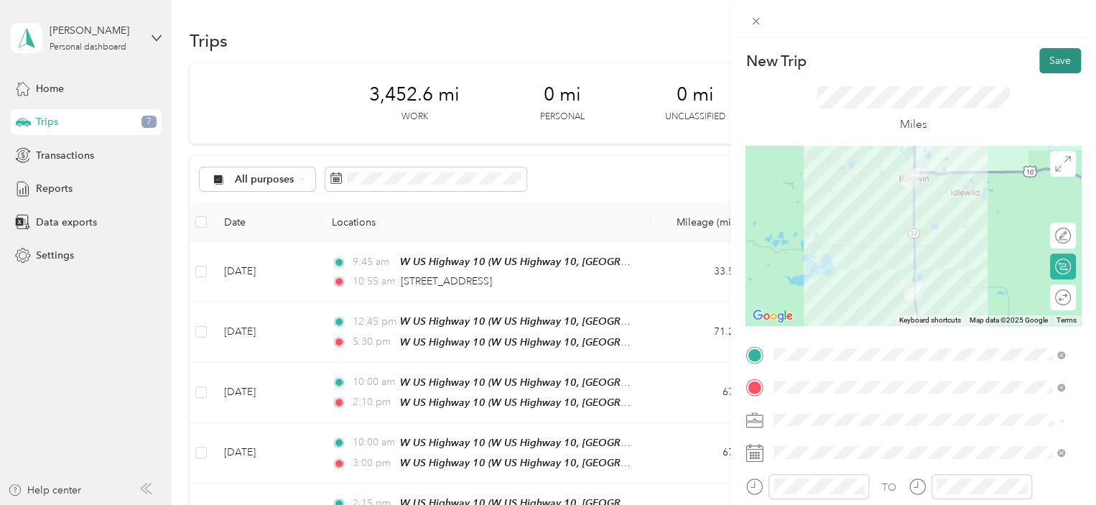
click at [1056, 62] on button "Save" at bounding box center [1060, 60] width 42 height 25
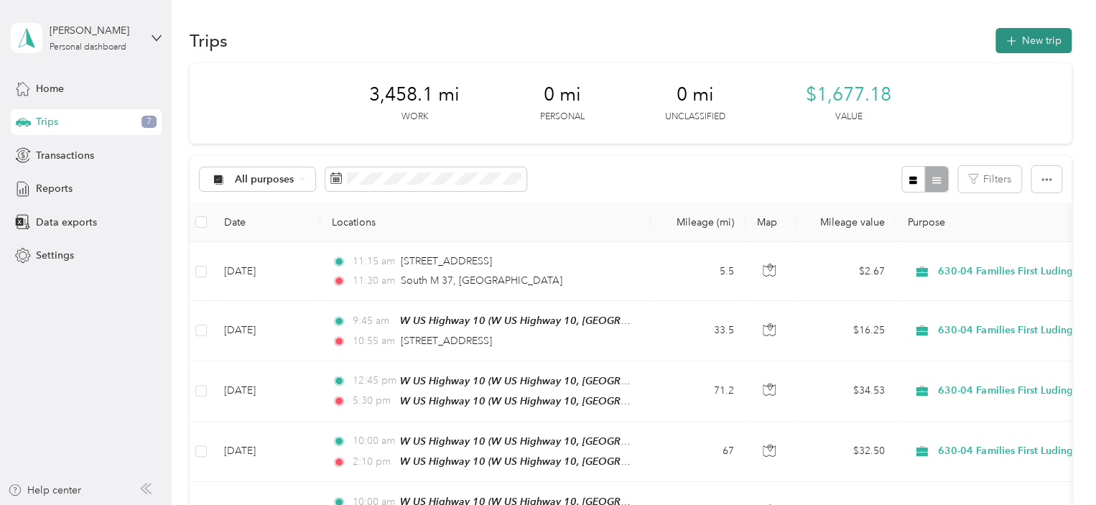
click at [1021, 32] on button "New trip" at bounding box center [1034, 40] width 76 height 25
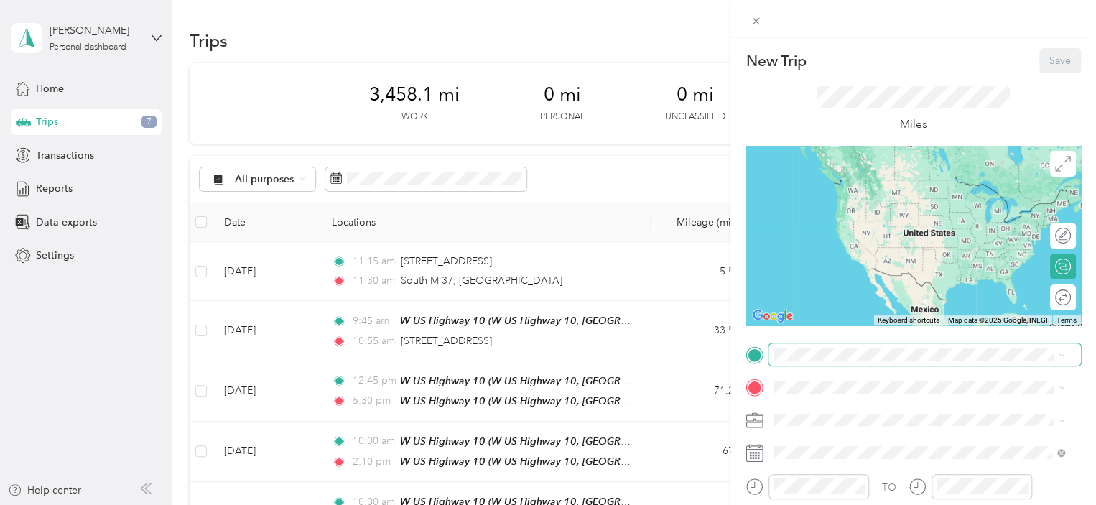
click at [820, 345] on span at bounding box center [925, 354] width 312 height 23
click at [873, 191] on div "South M 37 [GEOGRAPHIC_DATA], [US_STATE] 49304, [GEOGRAPHIC_DATA]" at bounding box center [919, 188] width 281 height 42
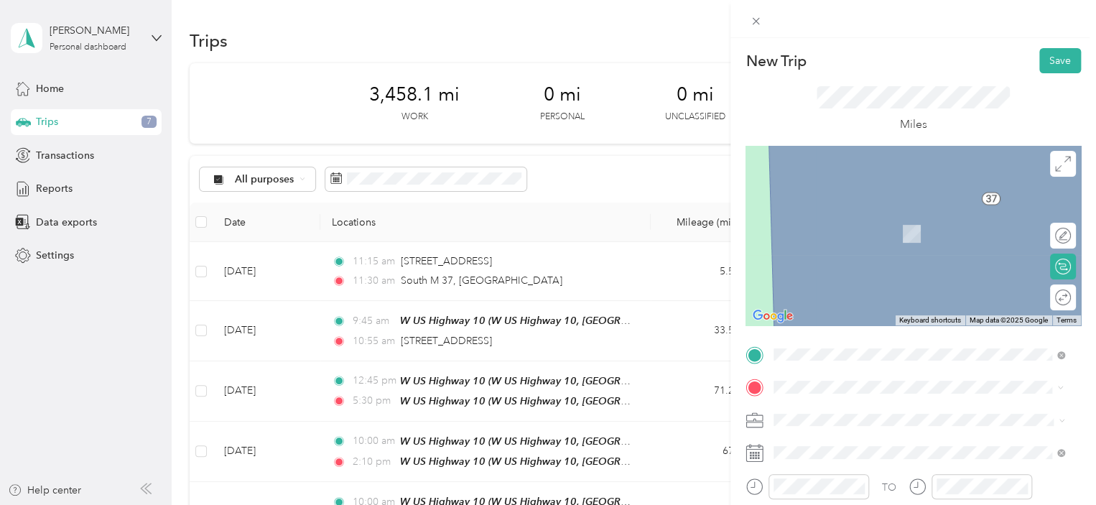
click at [832, 219] on span "[STREET_ADDRESS][PERSON_NAME][US_STATE]" at bounding box center [912, 212] width 223 height 13
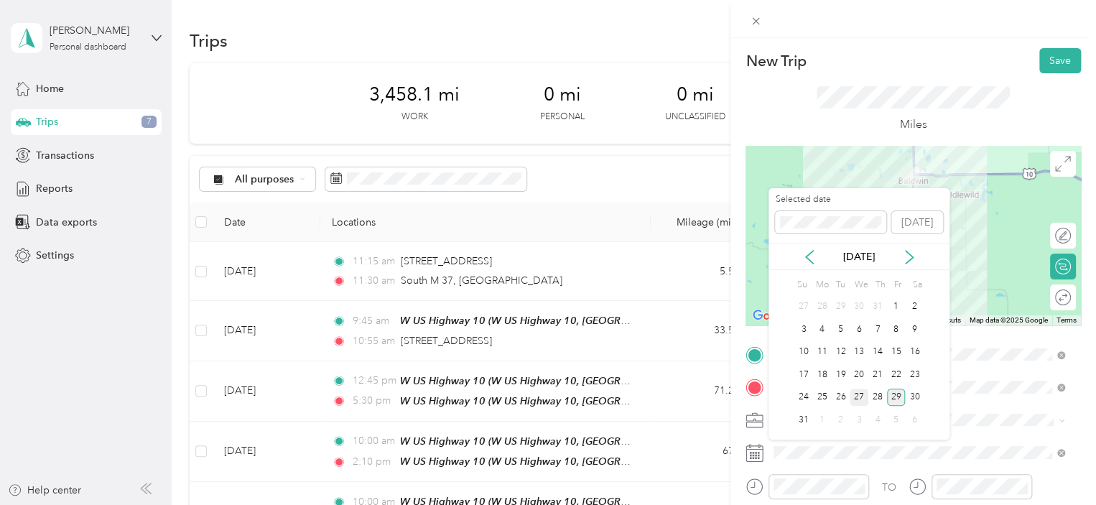
click at [854, 396] on div "27" at bounding box center [859, 398] width 19 height 18
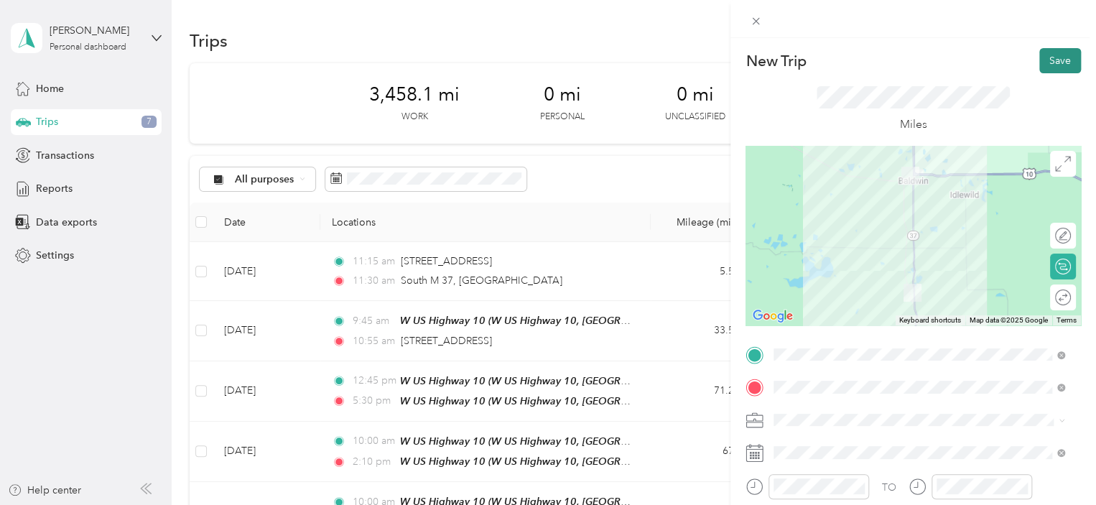
click at [1054, 53] on button "Save" at bounding box center [1060, 60] width 42 height 25
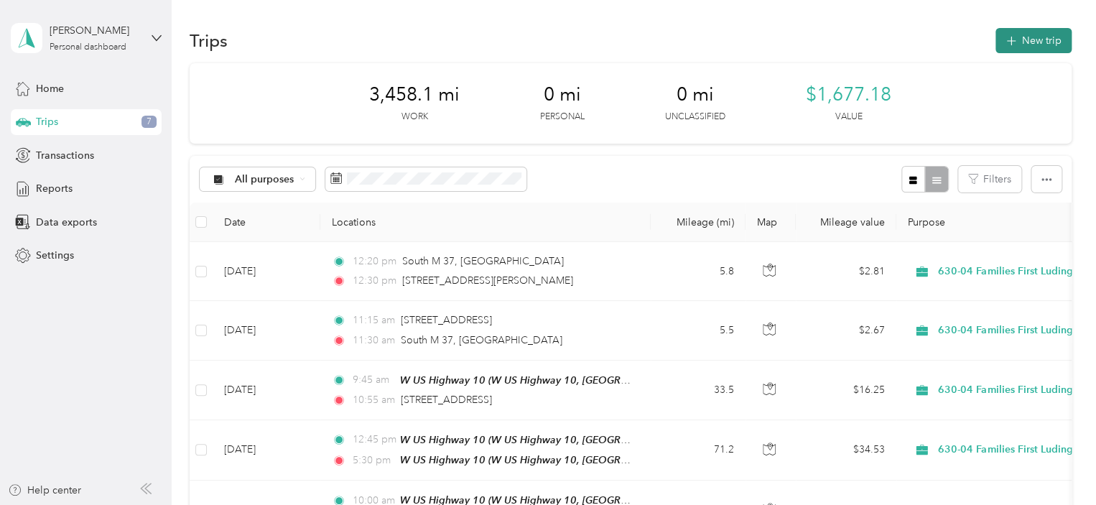
click at [1036, 40] on button "New trip" at bounding box center [1034, 40] width 76 height 25
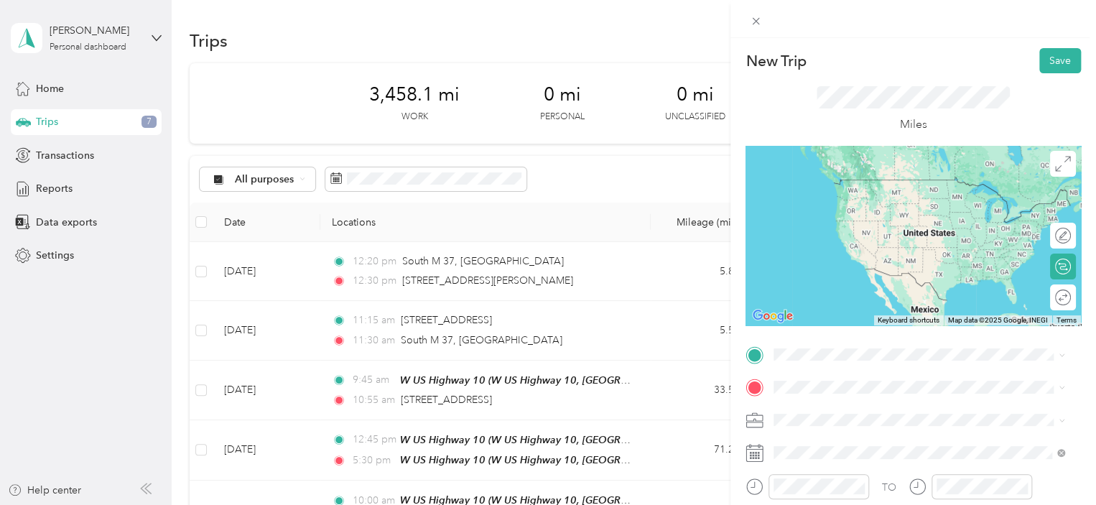
click at [878, 182] on span "[STREET_ADDRESS][PERSON_NAME][US_STATE]" at bounding box center [912, 176] width 223 height 13
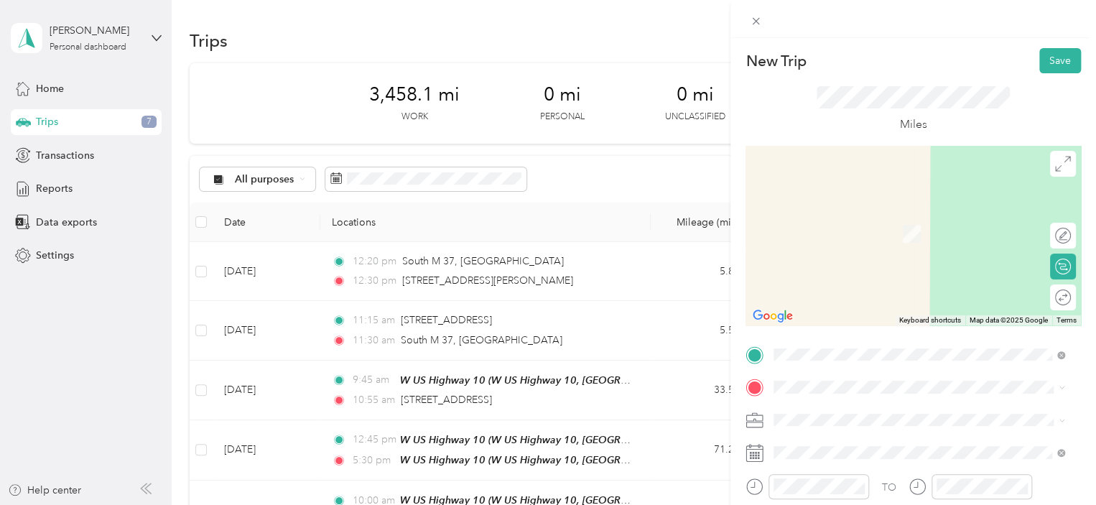
click at [899, 210] on span "[STREET_ADDRESS][PERSON_NAME][US_STATE]" at bounding box center [912, 209] width 223 height 13
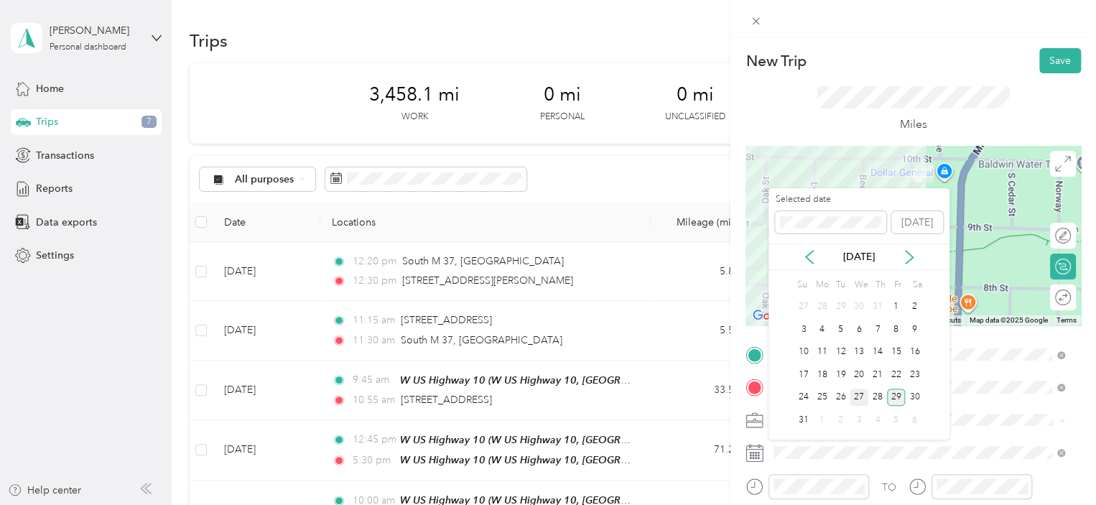
click at [858, 389] on div "27" at bounding box center [859, 398] width 19 height 18
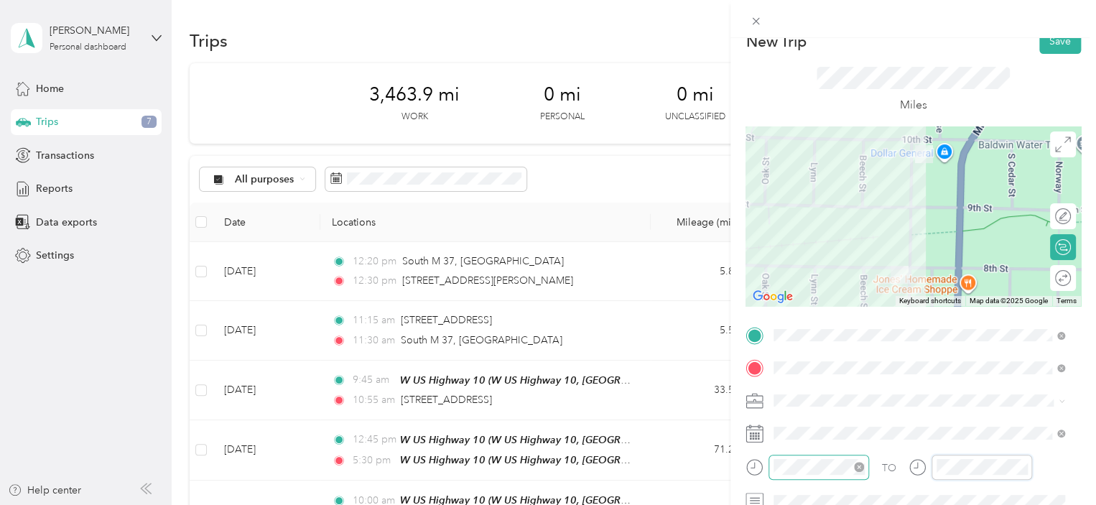
scroll to position [0, 0]
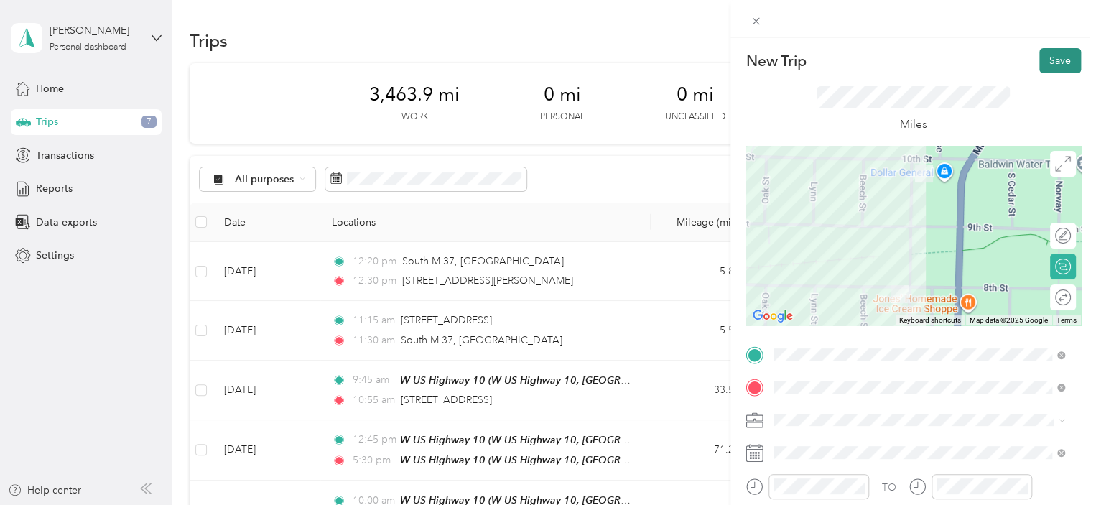
click at [1052, 52] on button "Save" at bounding box center [1060, 60] width 42 height 25
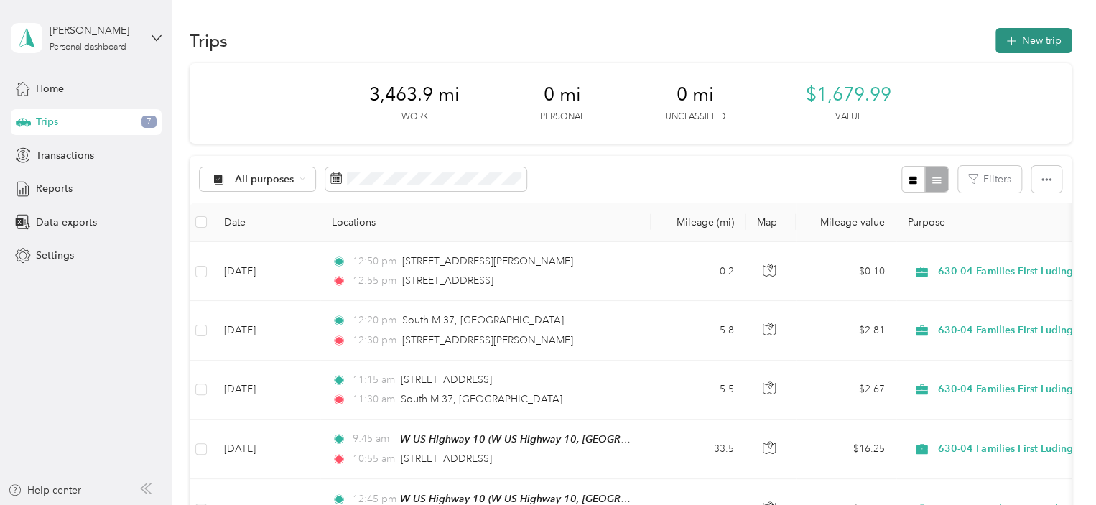
click at [1043, 39] on button "New trip" at bounding box center [1034, 40] width 76 height 25
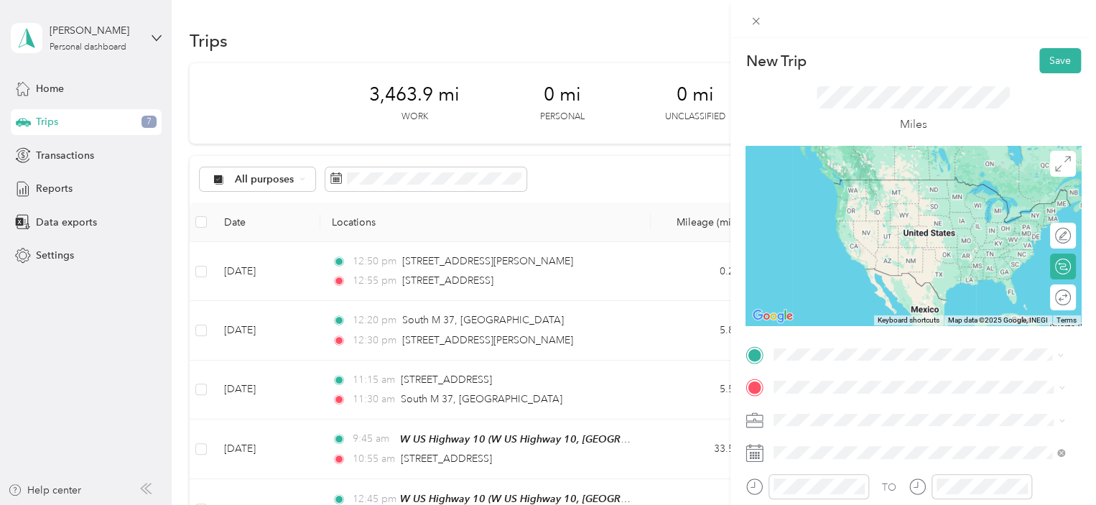
click at [856, 167] on li "[STREET_ADDRESS][PERSON_NAME][US_STATE]" at bounding box center [919, 180] width 301 height 29
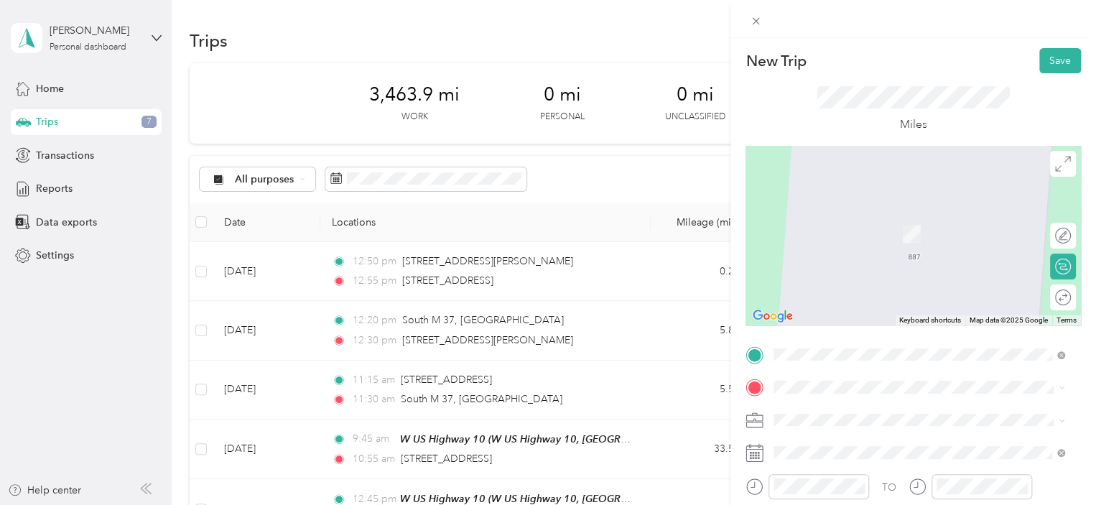
click at [925, 231] on div "TEAM W US Highway [GEOGRAPHIC_DATA], [US_STATE], [GEOGRAPHIC_DATA]" at bounding box center [930, 228] width 259 height 50
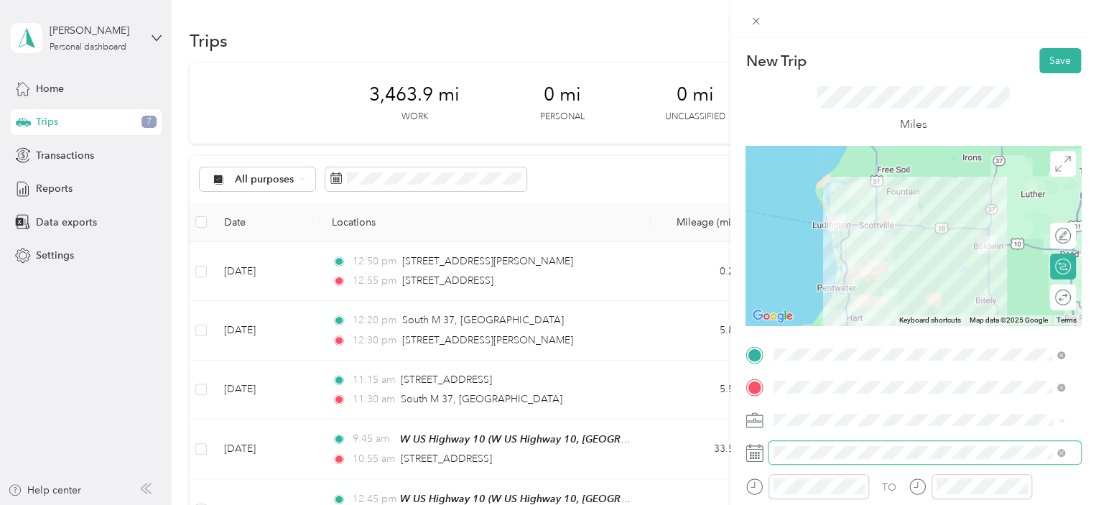
click at [848, 444] on span at bounding box center [925, 452] width 312 height 23
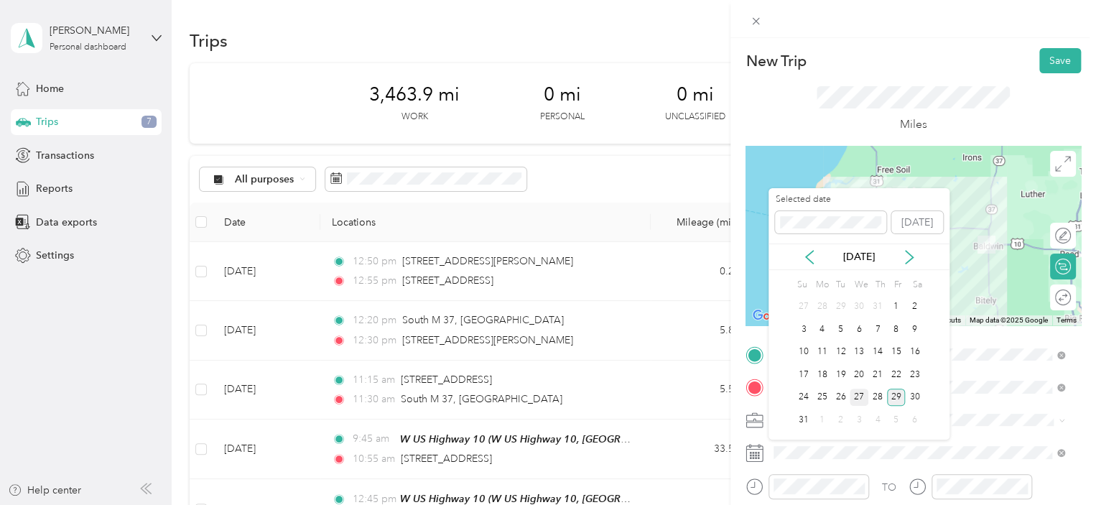
click at [857, 395] on div "27" at bounding box center [859, 398] width 19 height 18
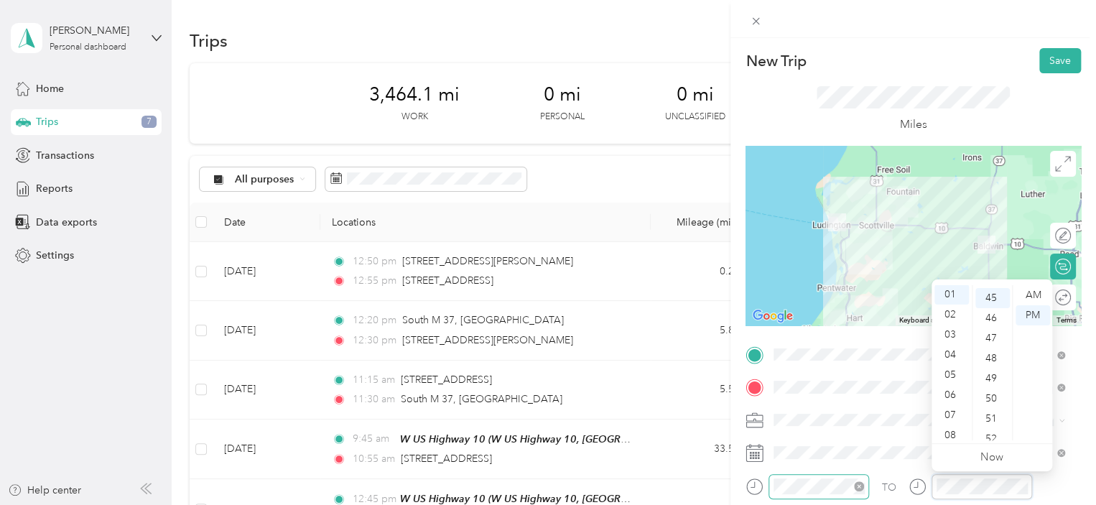
scroll to position [905, 0]
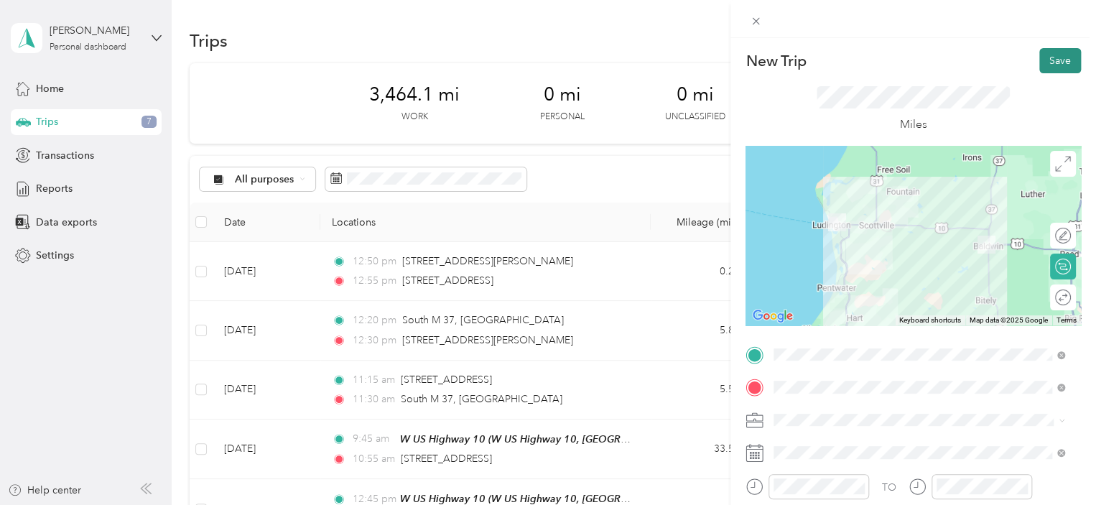
click at [1052, 63] on button "Save" at bounding box center [1060, 60] width 42 height 25
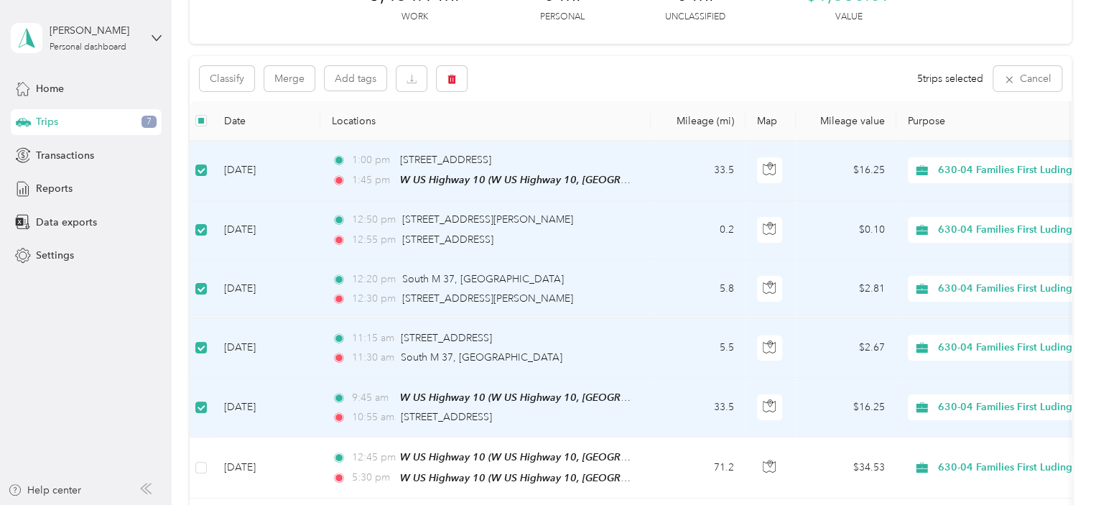
scroll to position [29, 0]
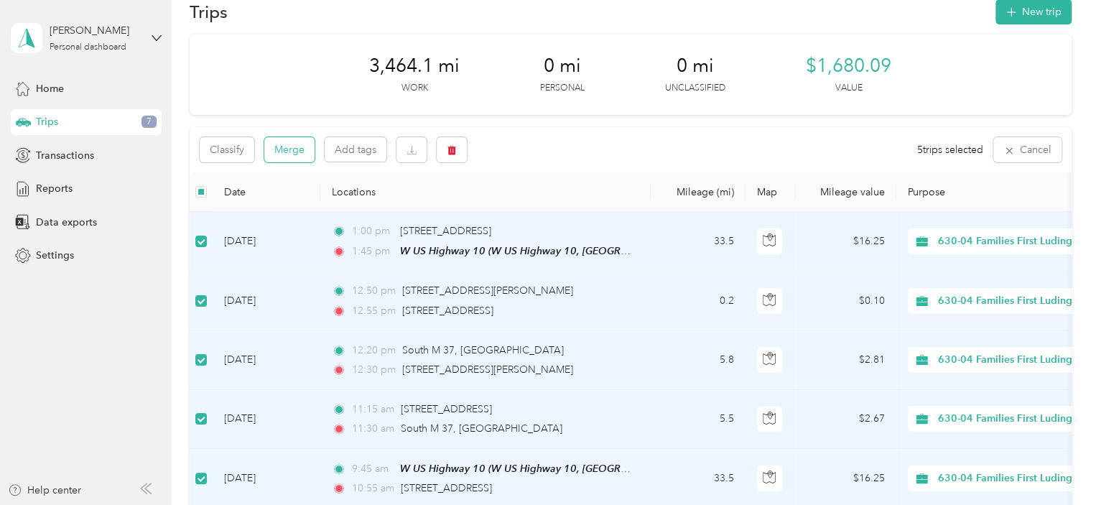
click at [298, 147] on button "Merge" at bounding box center [289, 149] width 50 height 25
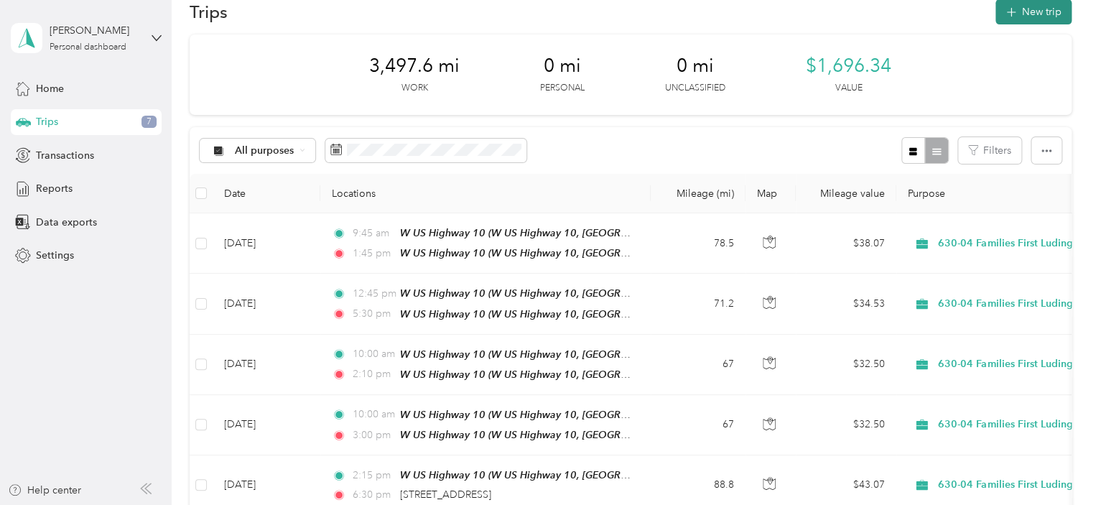
click at [1023, 16] on button "New trip" at bounding box center [1034, 11] width 76 height 25
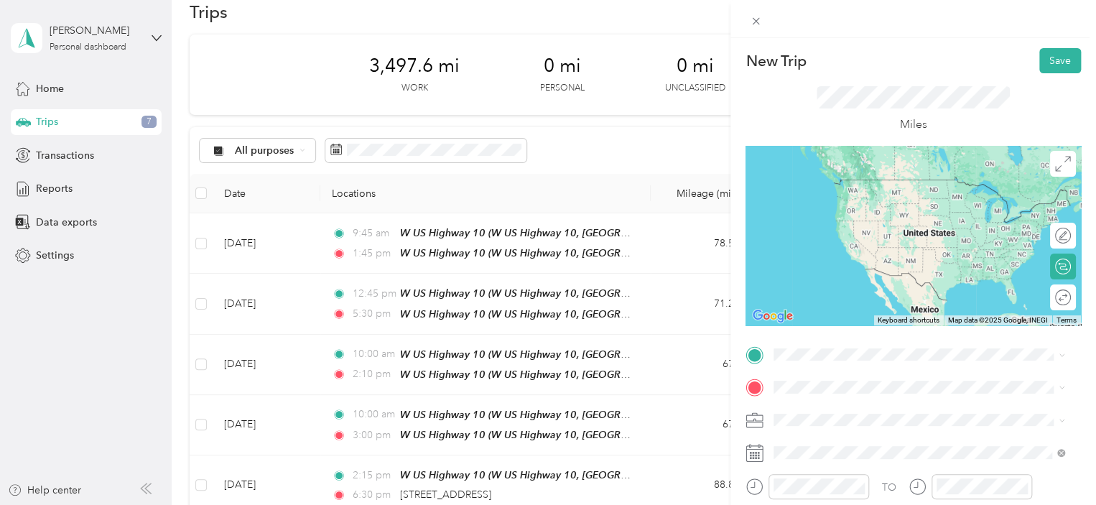
click at [891, 197] on div "TEAM W US Highway [GEOGRAPHIC_DATA], [US_STATE], [GEOGRAPHIC_DATA]" at bounding box center [930, 195] width 259 height 50
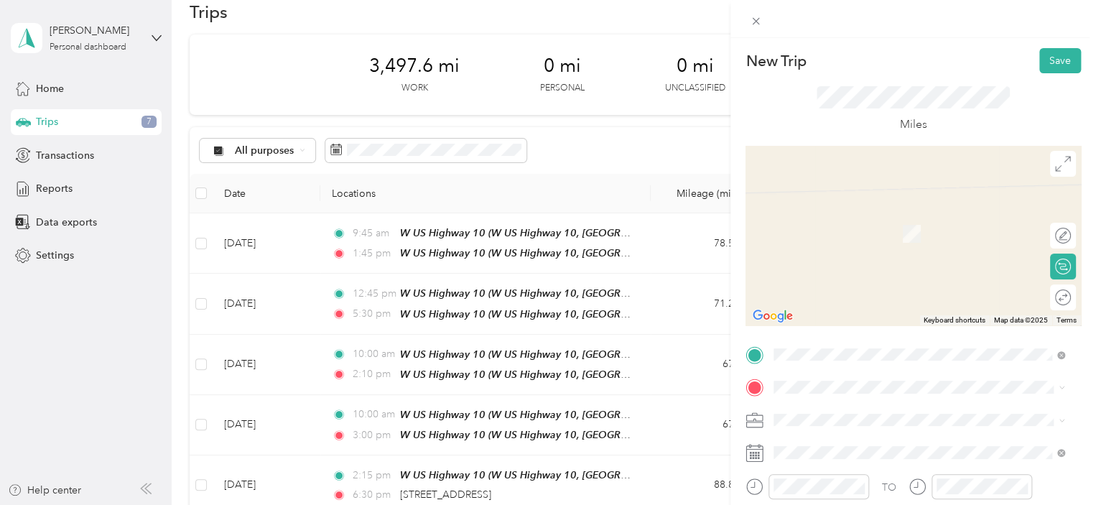
click at [881, 211] on span "[STREET_ADDRESS][PERSON_NAME][US_STATE]" at bounding box center [912, 204] width 223 height 13
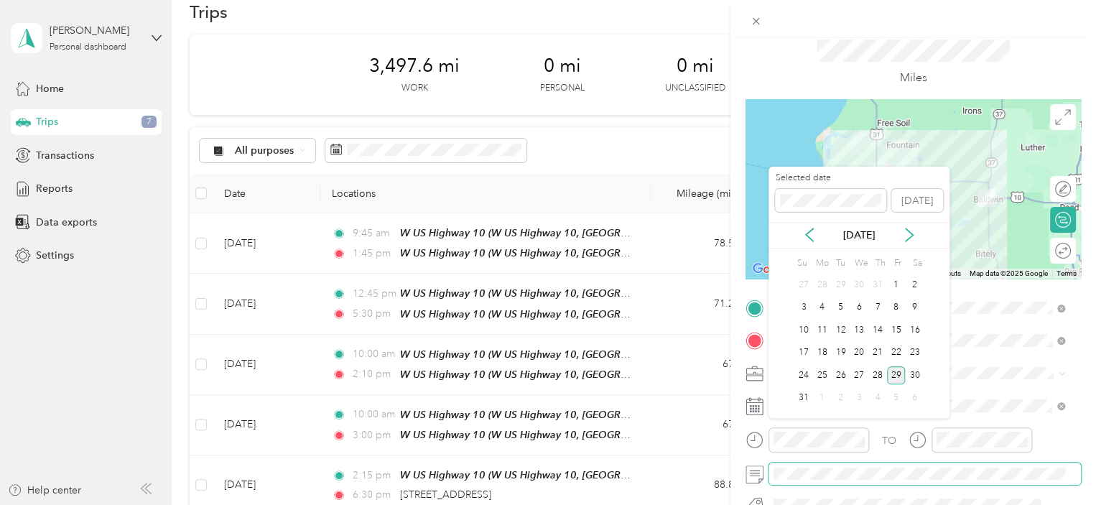
scroll to position [0, 0]
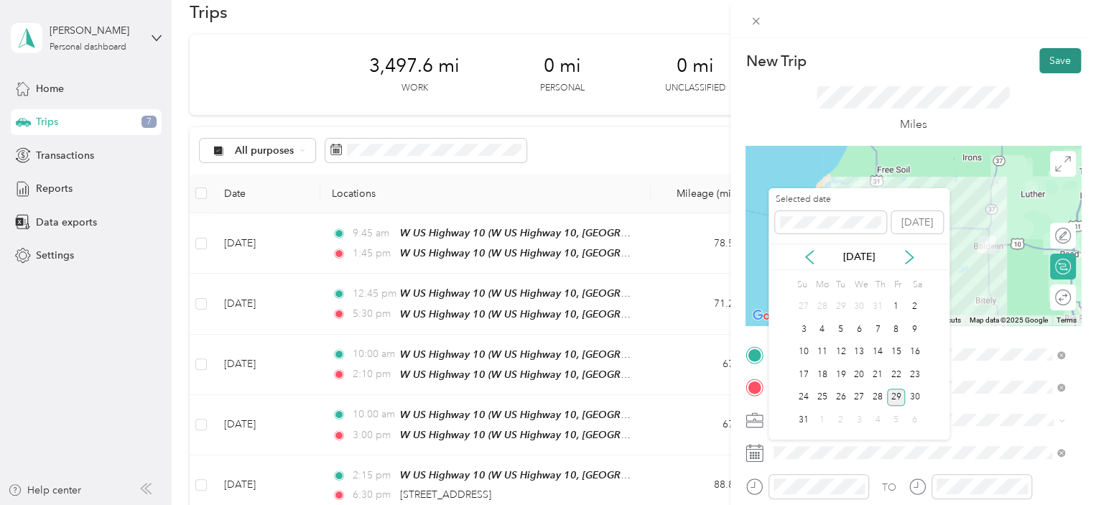
click at [1052, 55] on button "Save" at bounding box center [1060, 60] width 42 height 25
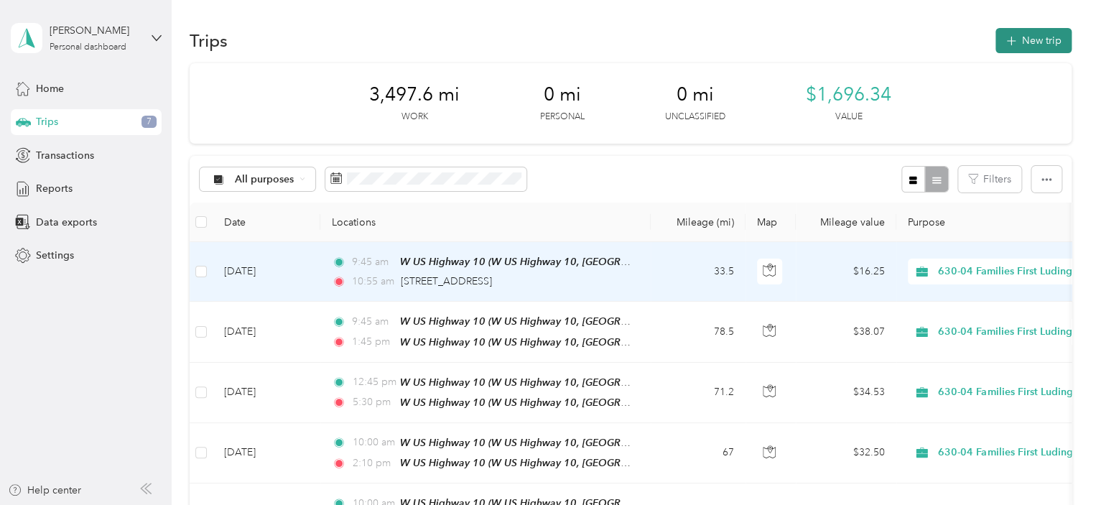
click at [1029, 33] on button "New trip" at bounding box center [1034, 40] width 76 height 25
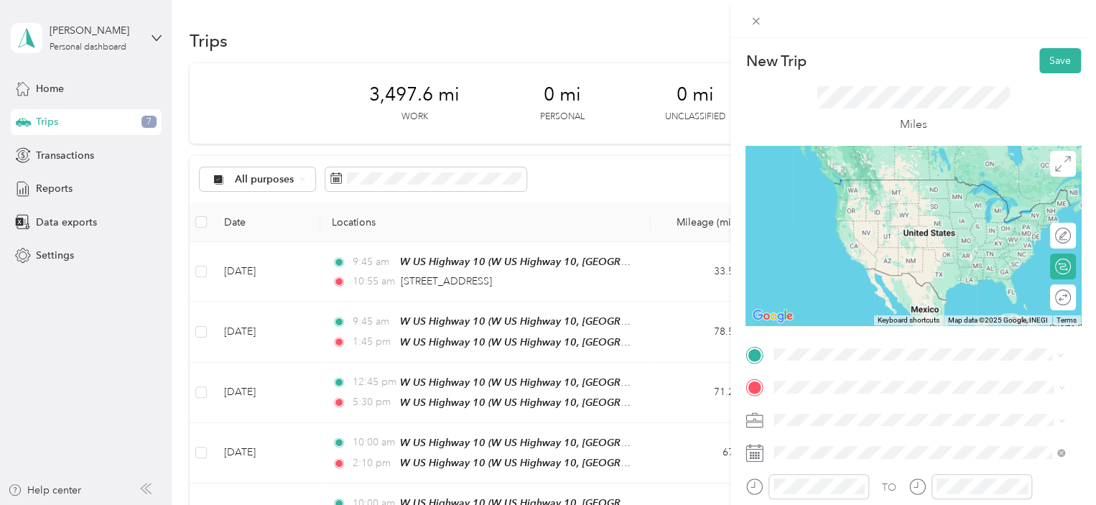
click at [855, 186] on span "[STREET_ADDRESS][PERSON_NAME][US_STATE]" at bounding box center [912, 179] width 223 height 13
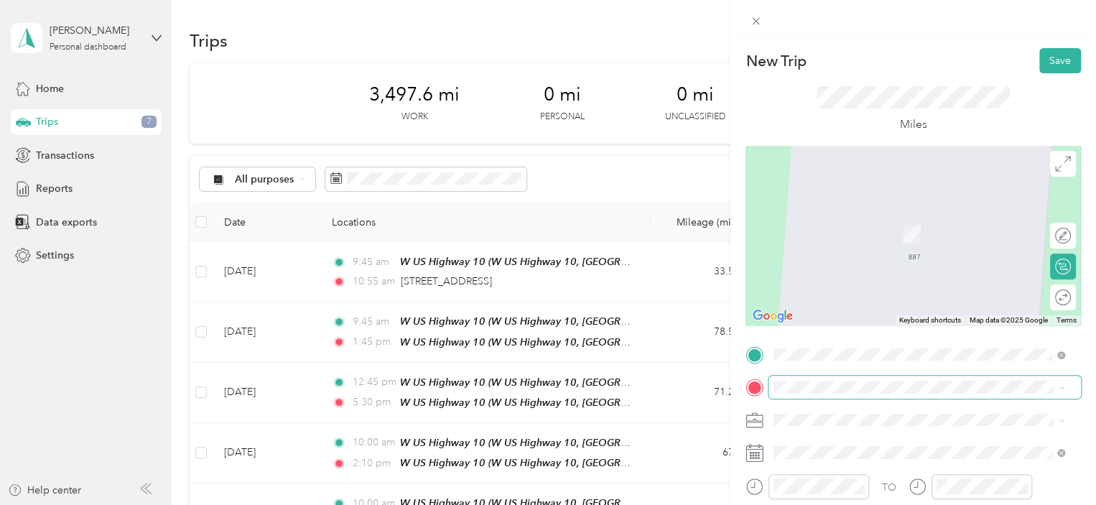
click at [797, 378] on span at bounding box center [925, 387] width 312 height 23
click at [823, 228] on li "[STREET_ADDRESS][PERSON_NAME][US_STATE]" at bounding box center [919, 212] width 301 height 29
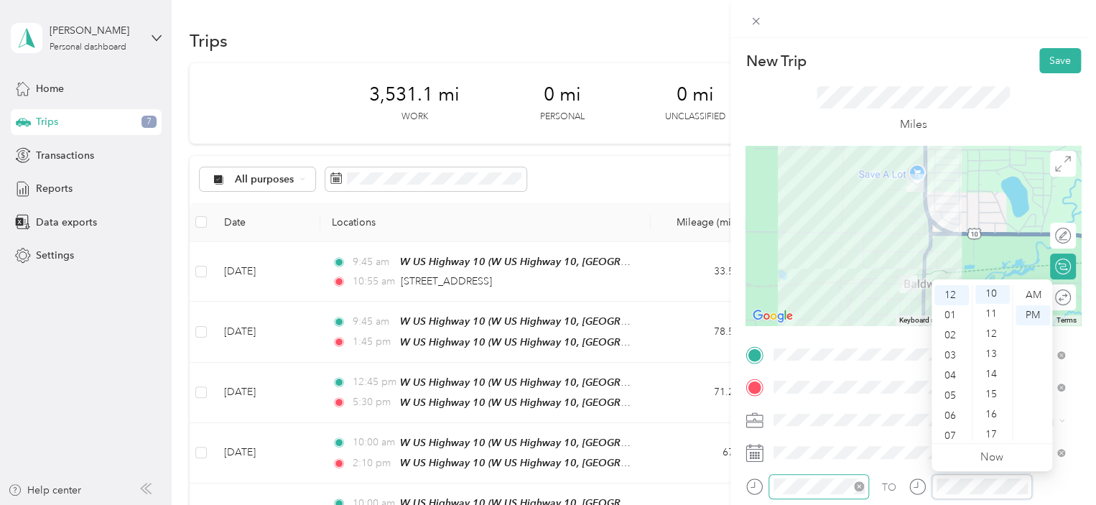
scroll to position [201, 0]
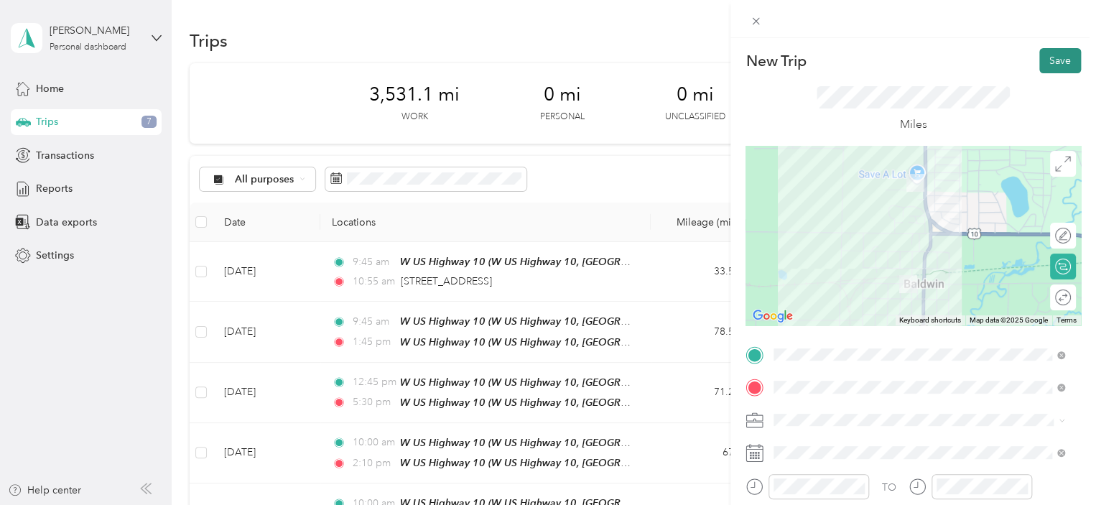
click at [1045, 56] on button "Save" at bounding box center [1060, 60] width 42 height 25
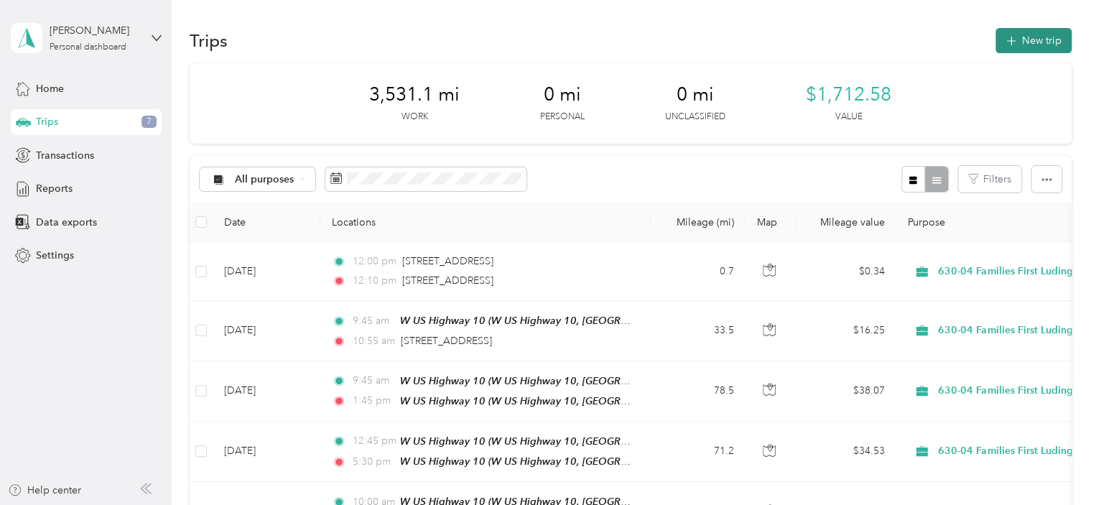
click at [1023, 40] on button "New trip" at bounding box center [1034, 40] width 76 height 25
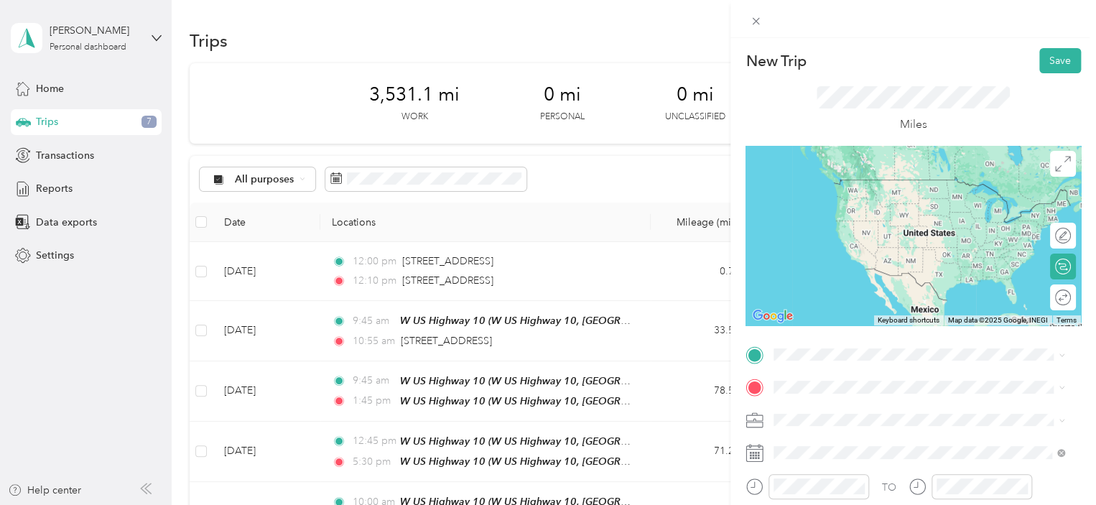
click at [875, 179] on span "[STREET_ADDRESS][PERSON_NAME][US_STATE]" at bounding box center [912, 172] width 223 height 13
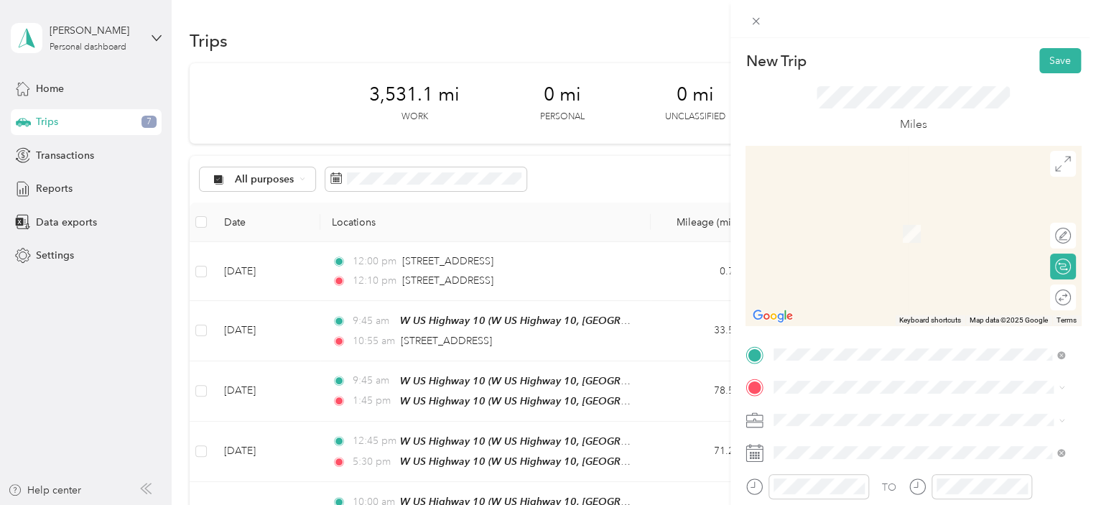
click at [868, 212] on span "[STREET_ADDRESS][PERSON_NAME][US_STATE]" at bounding box center [912, 205] width 223 height 13
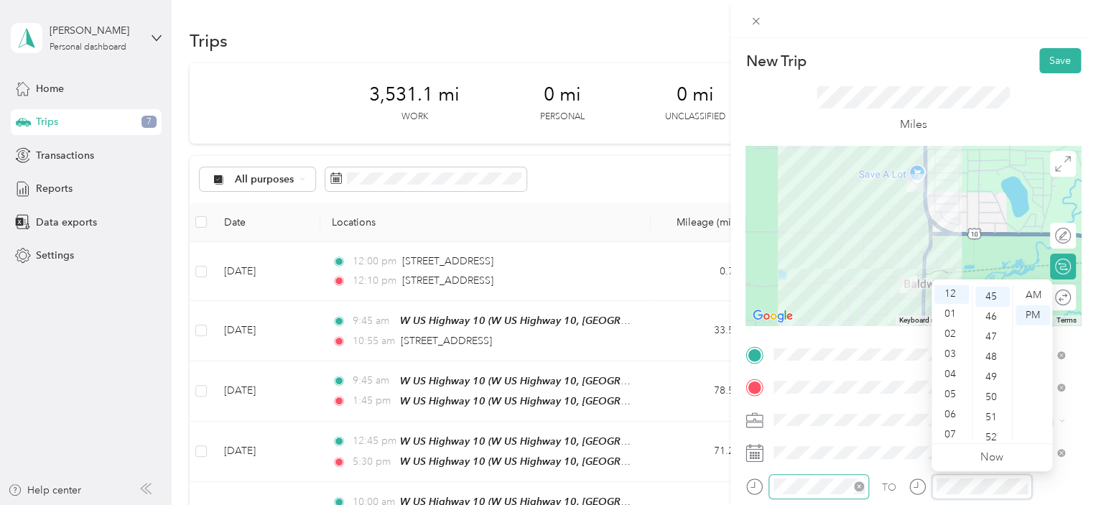
scroll to position [905, 0]
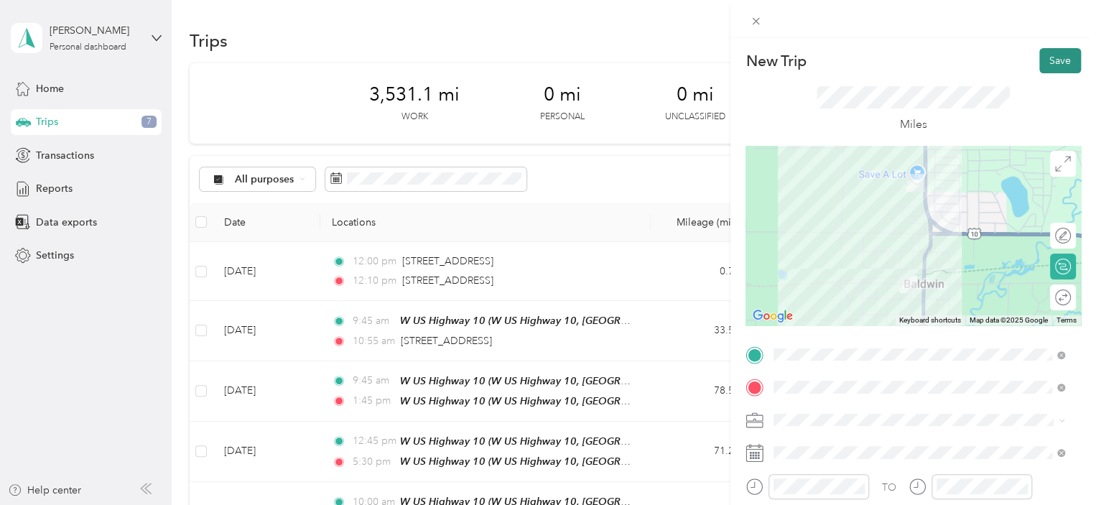
click at [1055, 60] on button "Save" at bounding box center [1060, 60] width 42 height 25
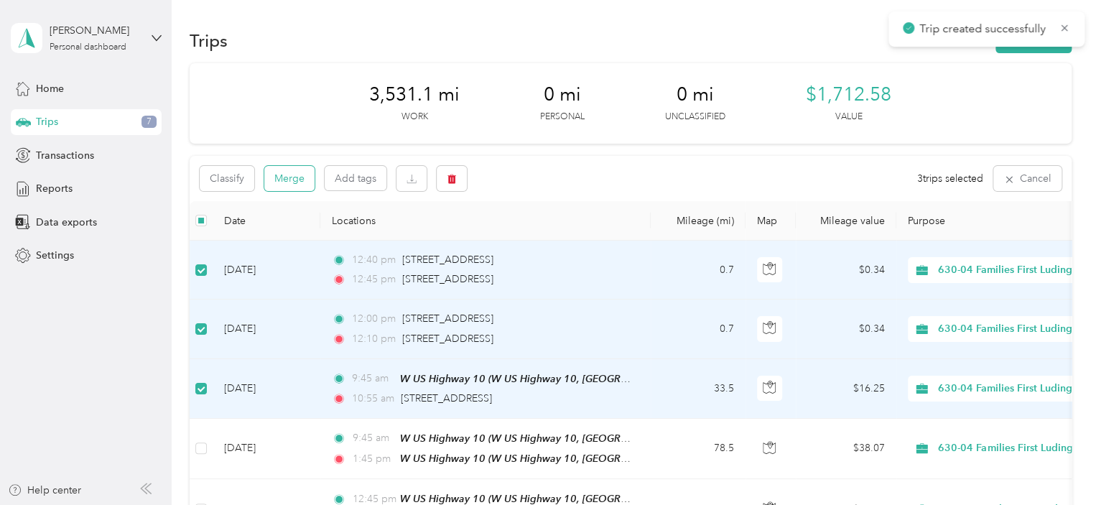
click at [287, 177] on button "Merge" at bounding box center [289, 178] width 50 height 25
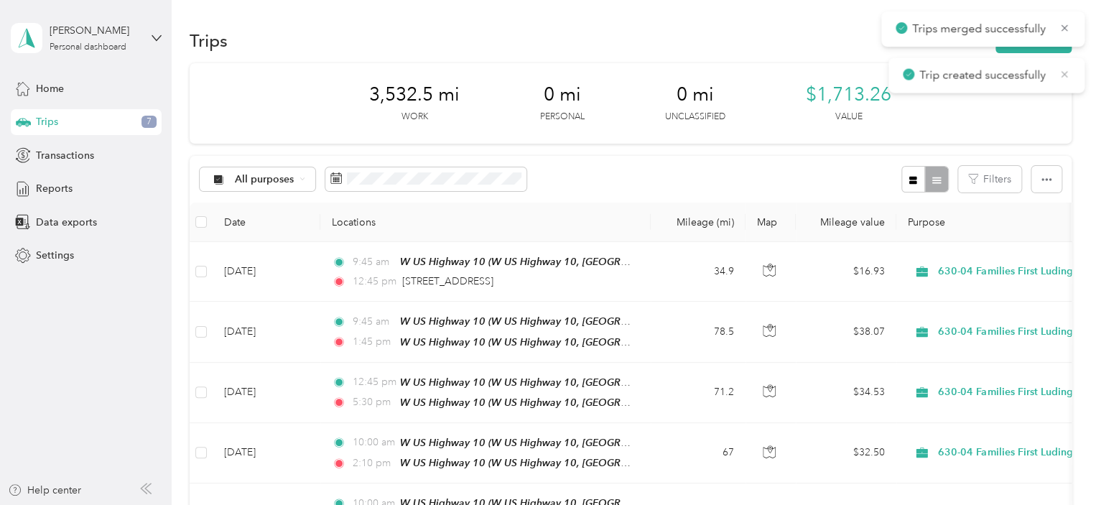
click at [1060, 77] on icon at bounding box center [1064, 74] width 11 height 13
click at [1049, 35] on button "New trip" at bounding box center [1034, 40] width 76 height 25
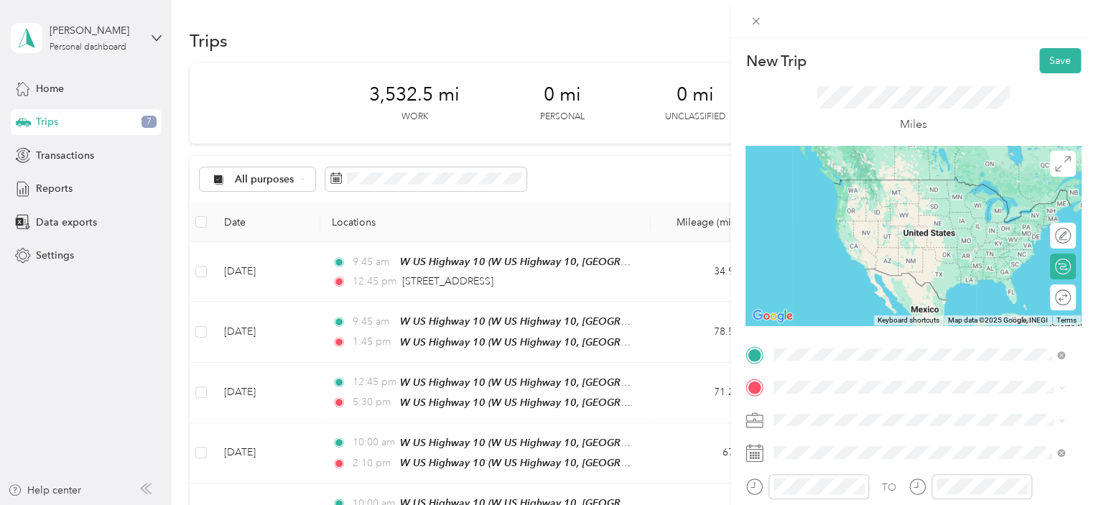
click at [866, 186] on span "[STREET_ADDRESS][PERSON_NAME][US_STATE]" at bounding box center [912, 179] width 223 height 13
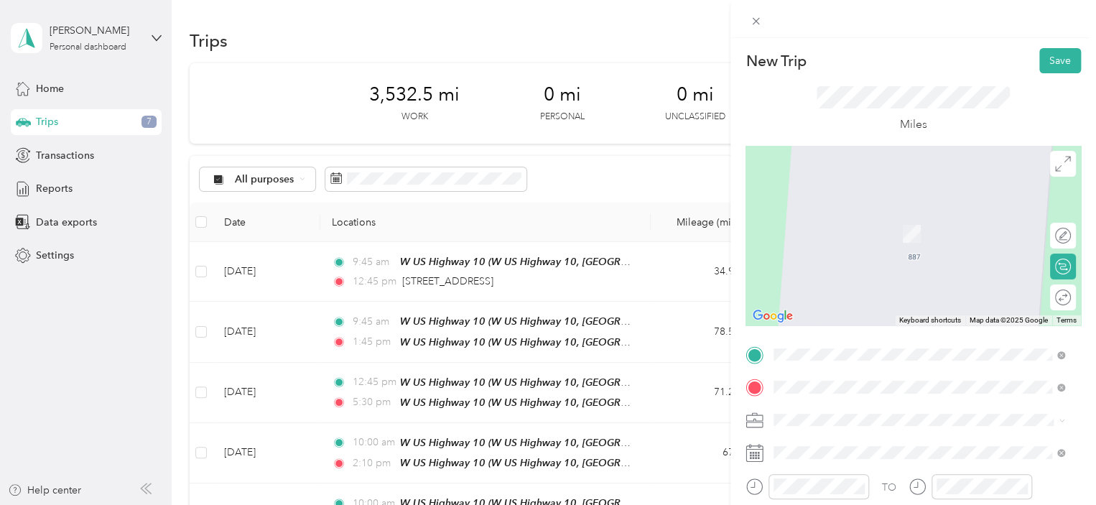
click at [901, 219] on span "[STREET_ADDRESS][US_STATE]" at bounding box center [873, 212] width 144 height 13
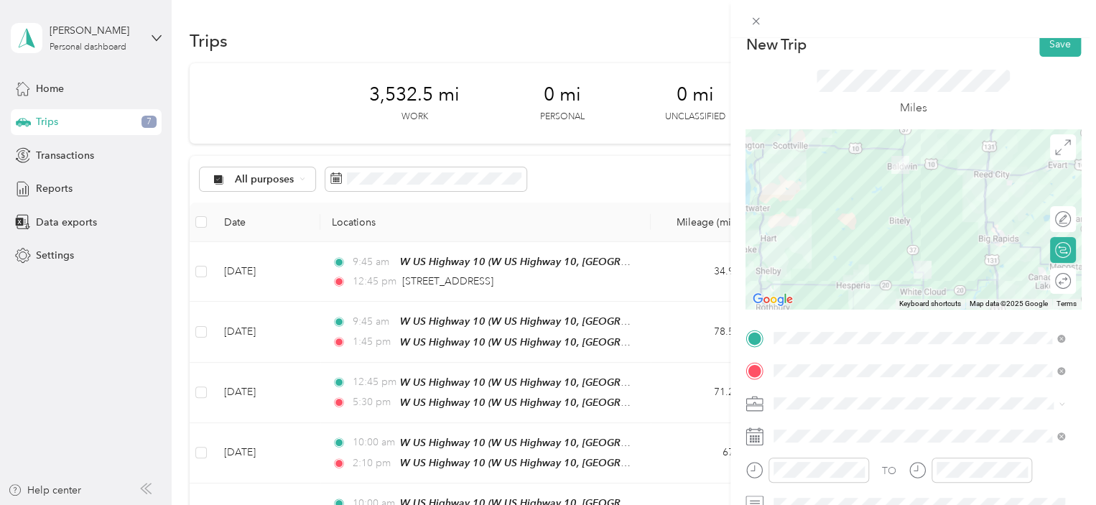
scroll to position [10, 0]
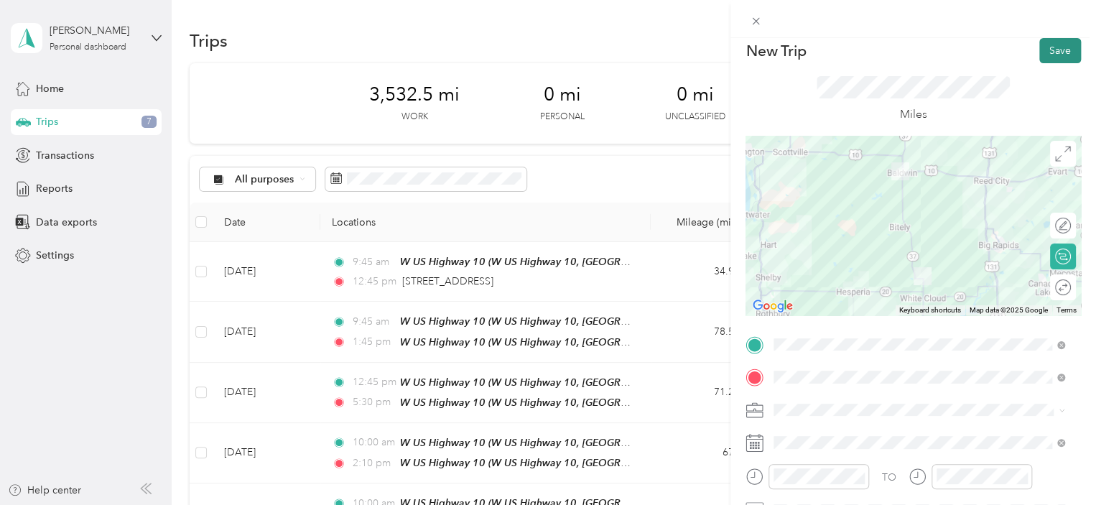
click at [1050, 49] on button "Save" at bounding box center [1060, 50] width 42 height 25
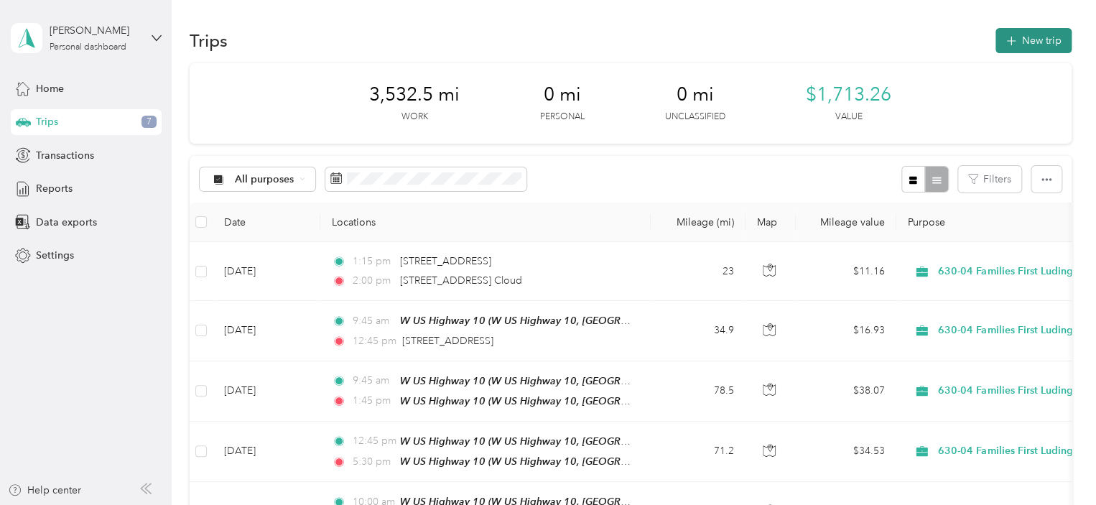
click at [1035, 34] on button "New trip" at bounding box center [1034, 40] width 76 height 25
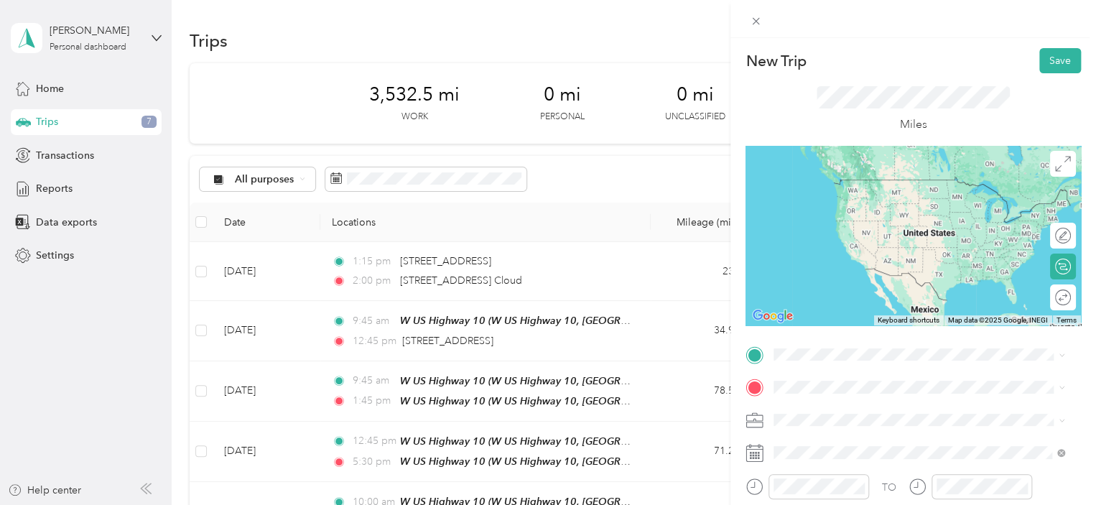
click at [844, 179] on span "[STREET_ADDRESS][US_STATE]" at bounding box center [873, 172] width 144 height 13
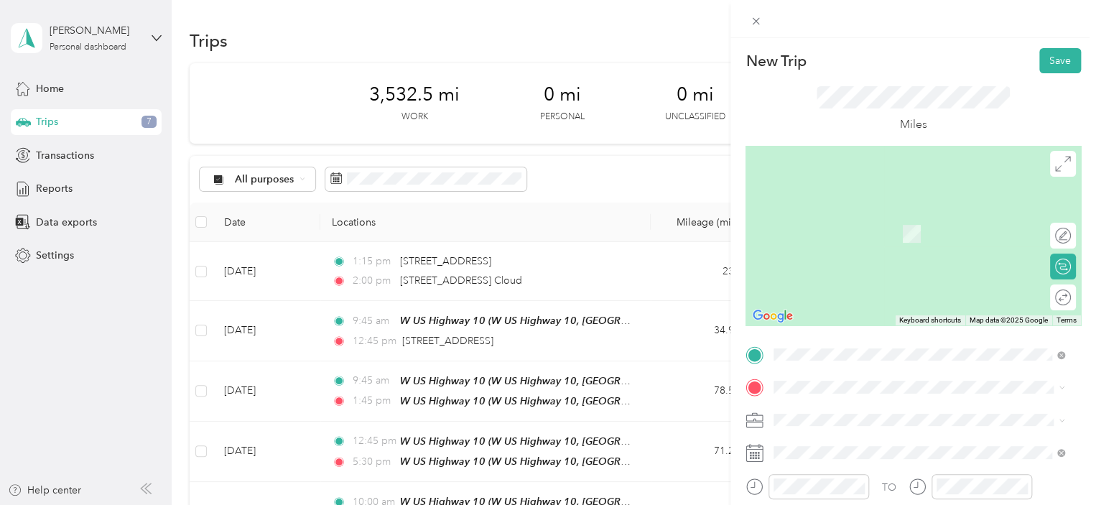
click at [912, 233] on ol "From search results [STREET_ADDRESS][PERSON_NAME][US_STATE] [STREET_ADDRESS] [S…" at bounding box center [919, 260] width 301 height 183
click at [871, 213] on span "[STREET_ADDRESS][PERSON_NAME][US_STATE]" at bounding box center [912, 206] width 223 height 13
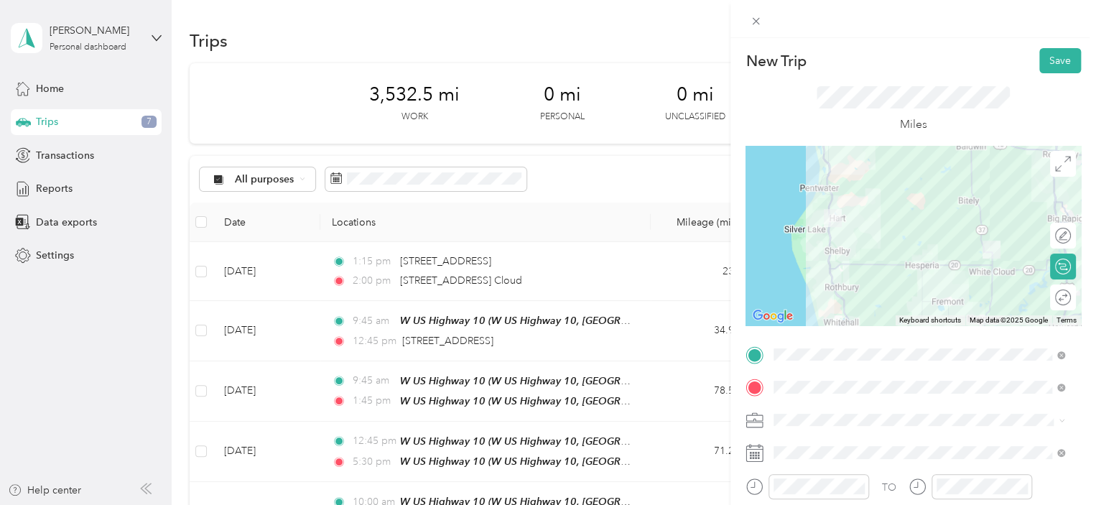
click at [827, 267] on div at bounding box center [913, 236] width 335 height 180
click at [1052, 60] on button "Save" at bounding box center [1060, 60] width 42 height 25
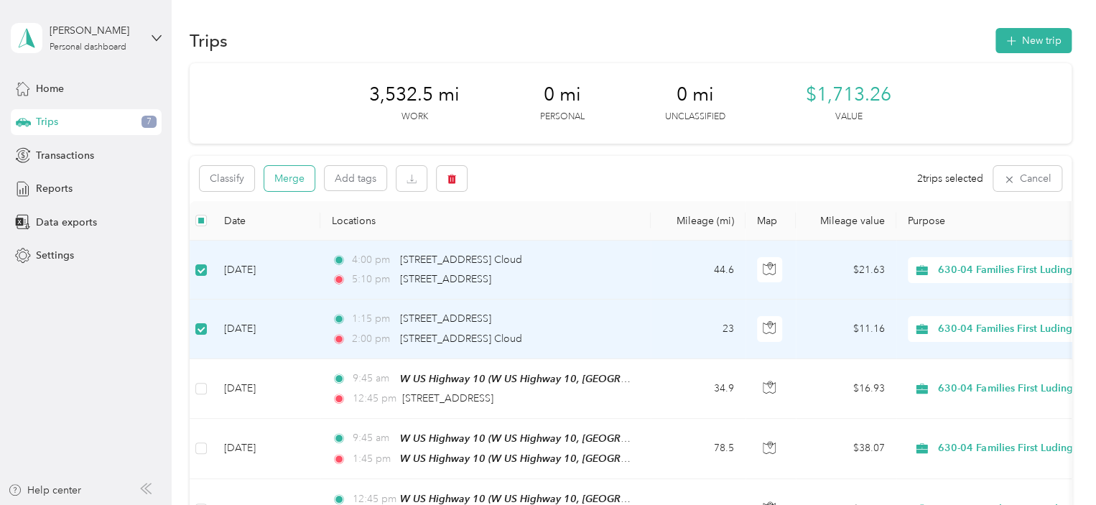
click at [289, 177] on button "Merge" at bounding box center [289, 178] width 50 height 25
